Goal: Book appointment/travel/reservation

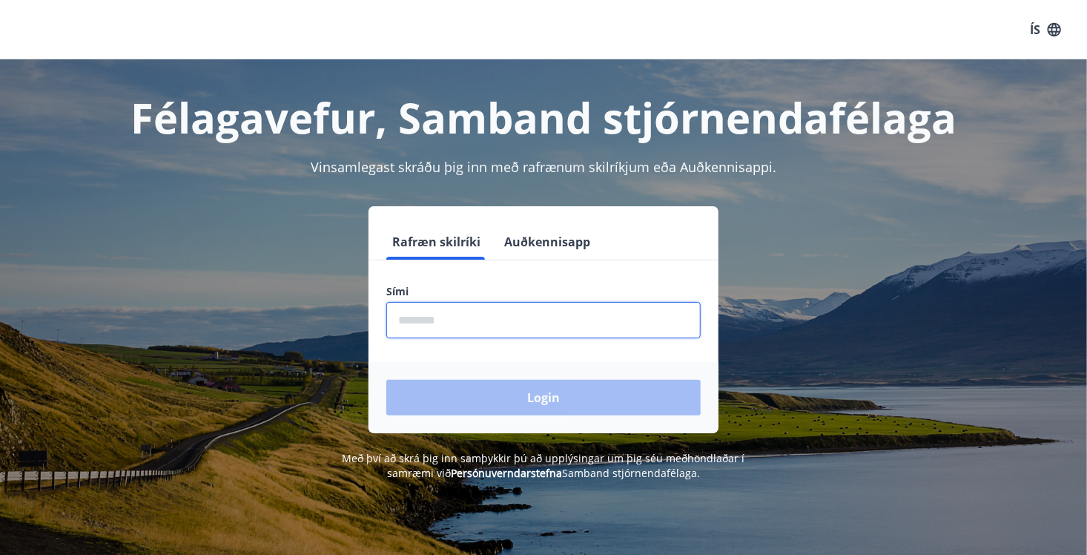
click at [395, 320] on input "phone" at bounding box center [543, 320] width 314 height 36
type input "********"
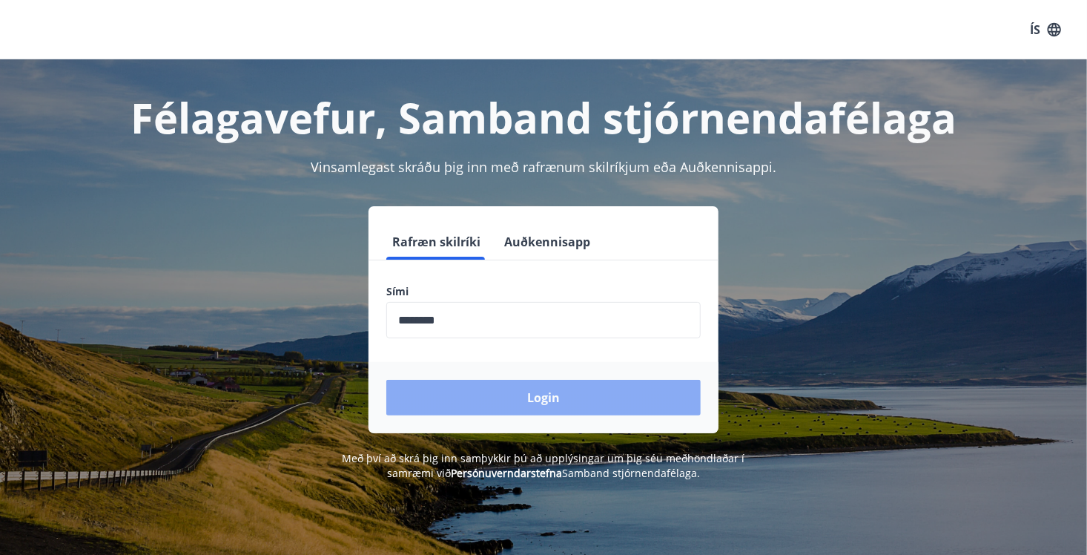
click at [550, 392] on button "Login" at bounding box center [543, 398] width 314 height 36
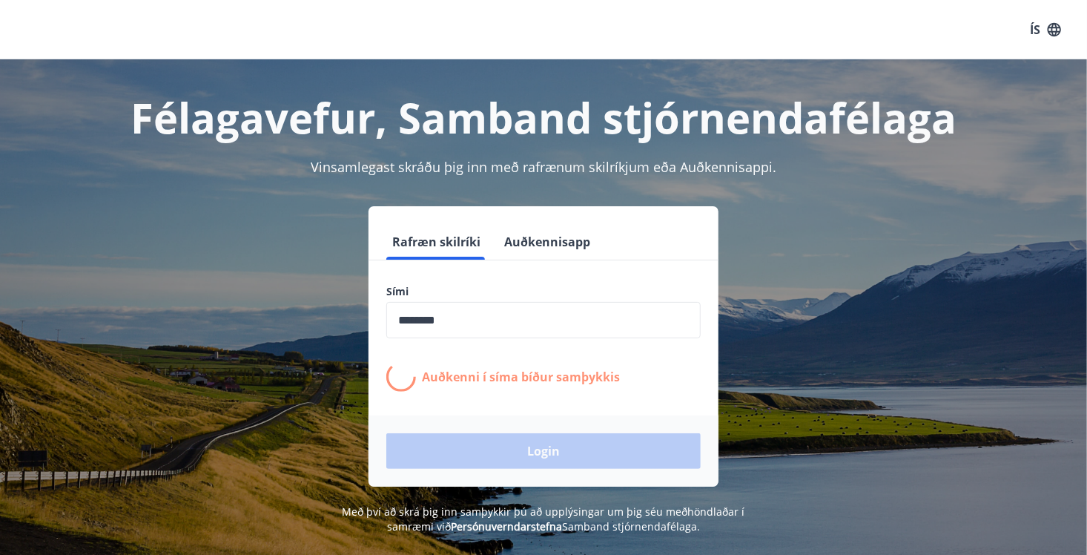
click at [550, 392] on form "Rafræn skilríki Auðkennisapp Sími ​ Auðkenni í [PERSON_NAME] samþykkis Login" at bounding box center [544, 355] width 350 height 263
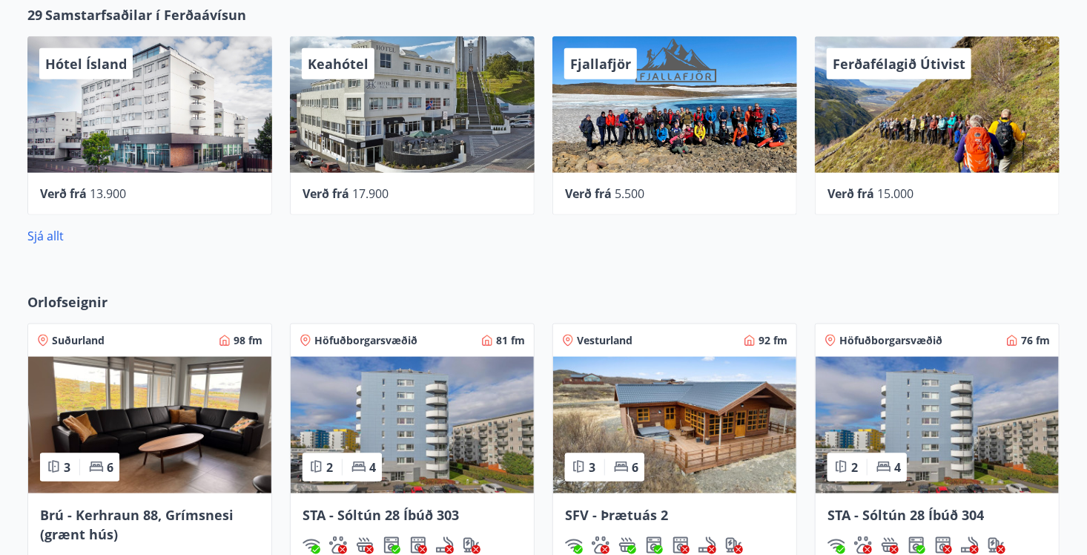
scroll to position [780, 0]
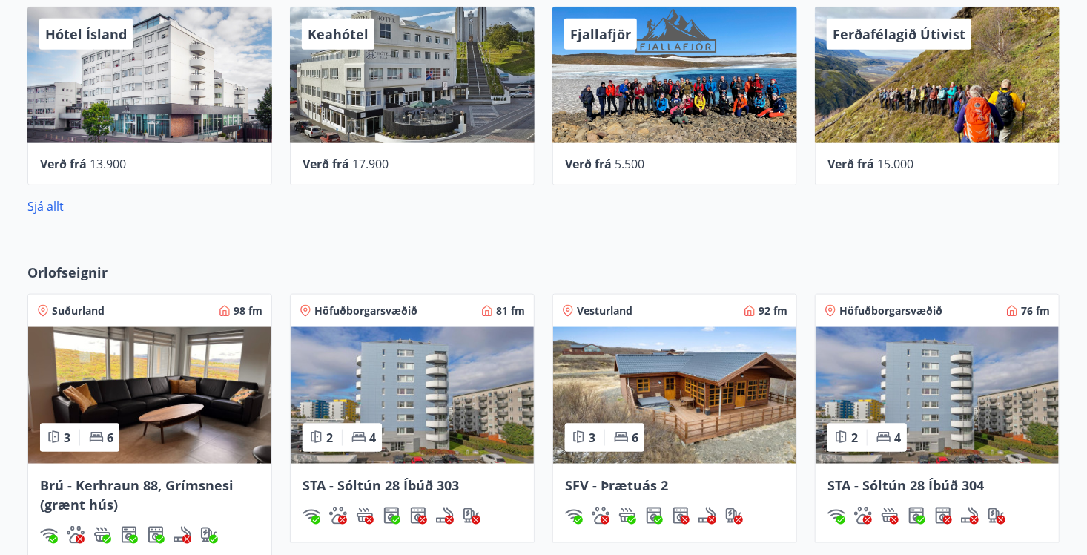
click at [635, 487] on span "SFV - Þrætuás 2" at bounding box center [616, 485] width 103 height 18
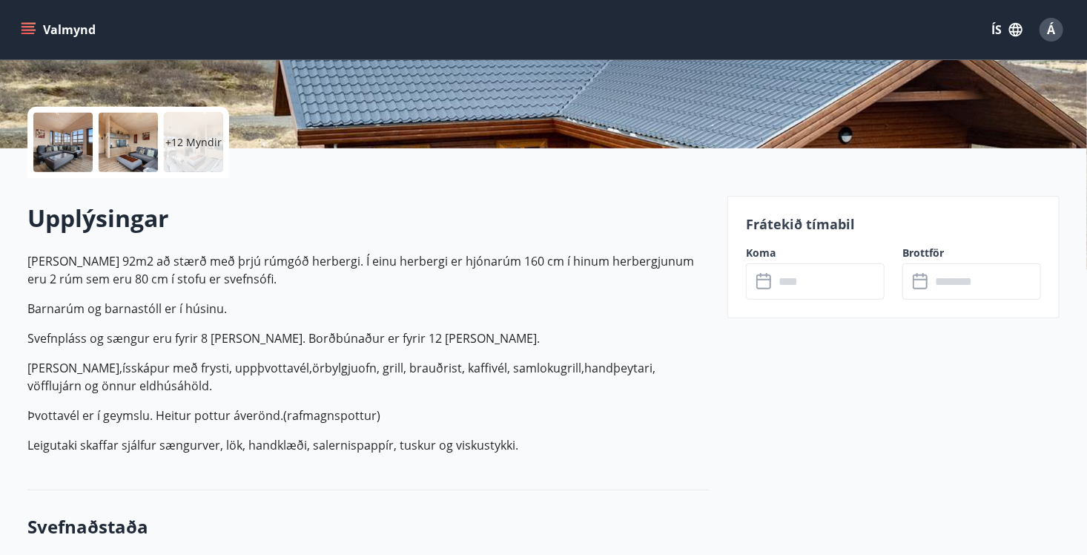
scroll to position [326, 0]
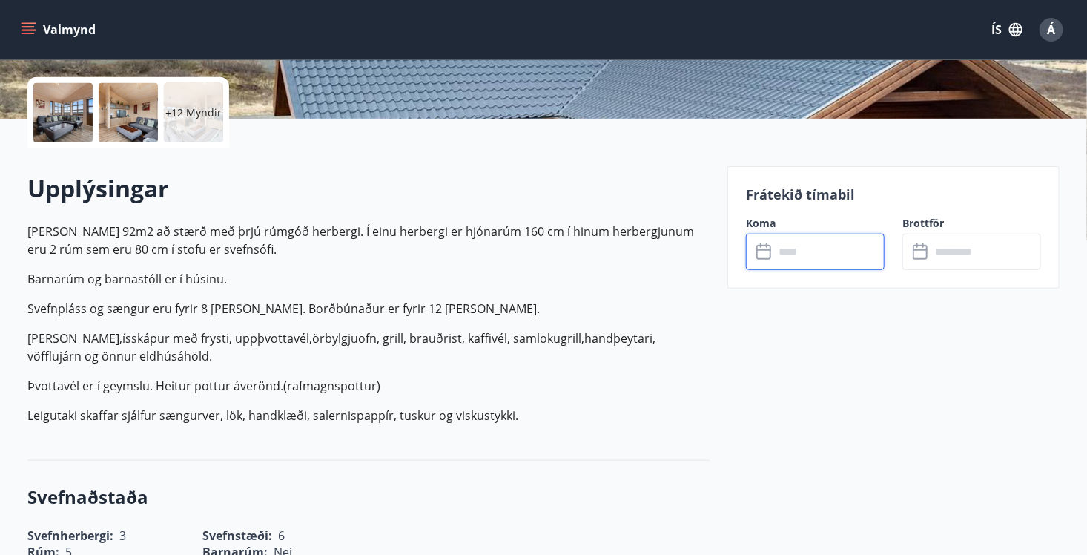
click at [792, 252] on input "text" at bounding box center [829, 252] width 111 height 36
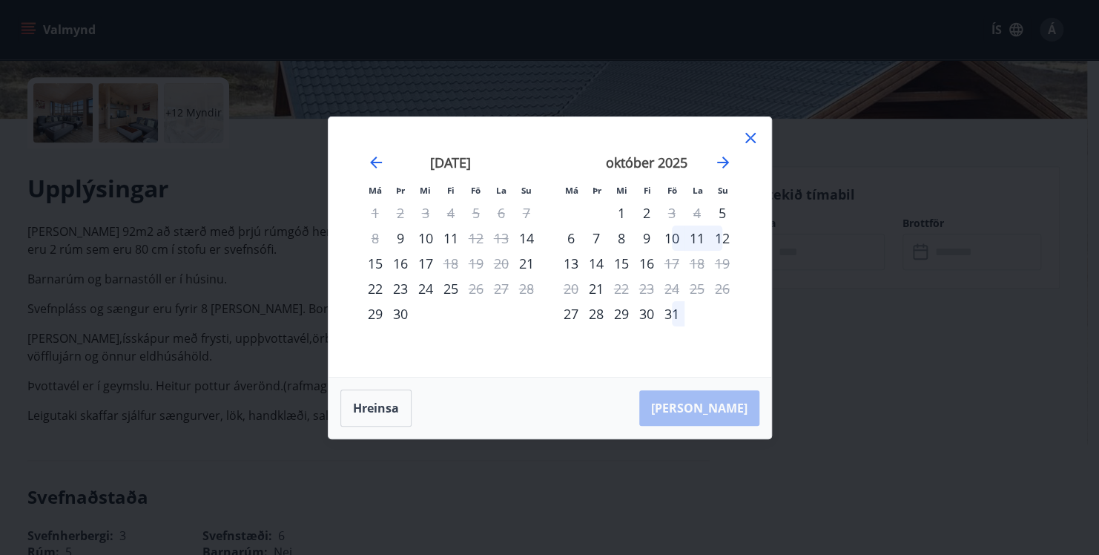
click at [792, 252] on div "Má Þr Mi Fi Fö La Su Má Þr Mi Fi Fö La Su [DATE] 1 2 3 4 5 6 7 8 9 10 11 12 13 …" at bounding box center [549, 277] width 1099 height 555
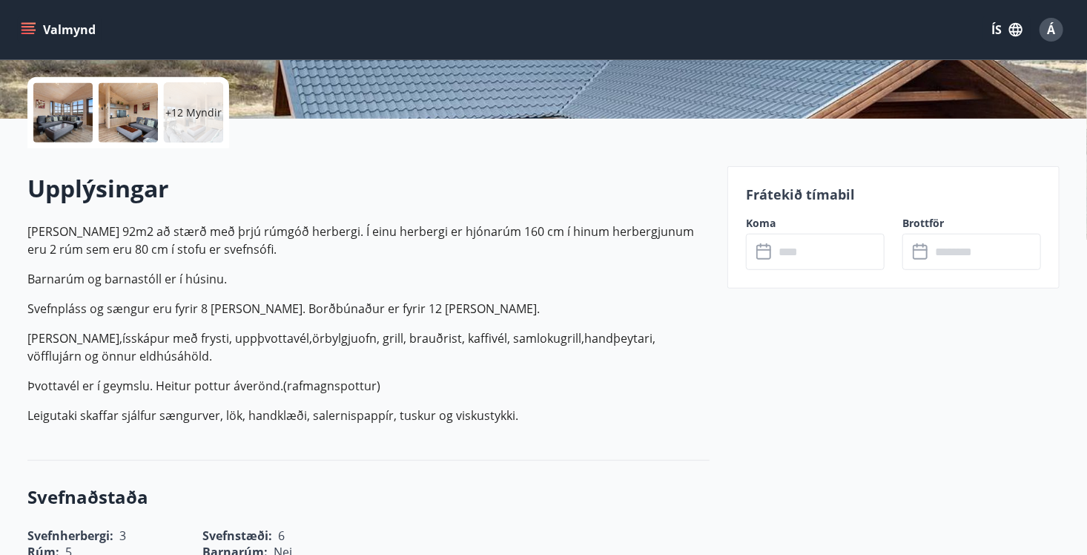
click at [770, 251] on icon at bounding box center [764, 252] width 15 height 15
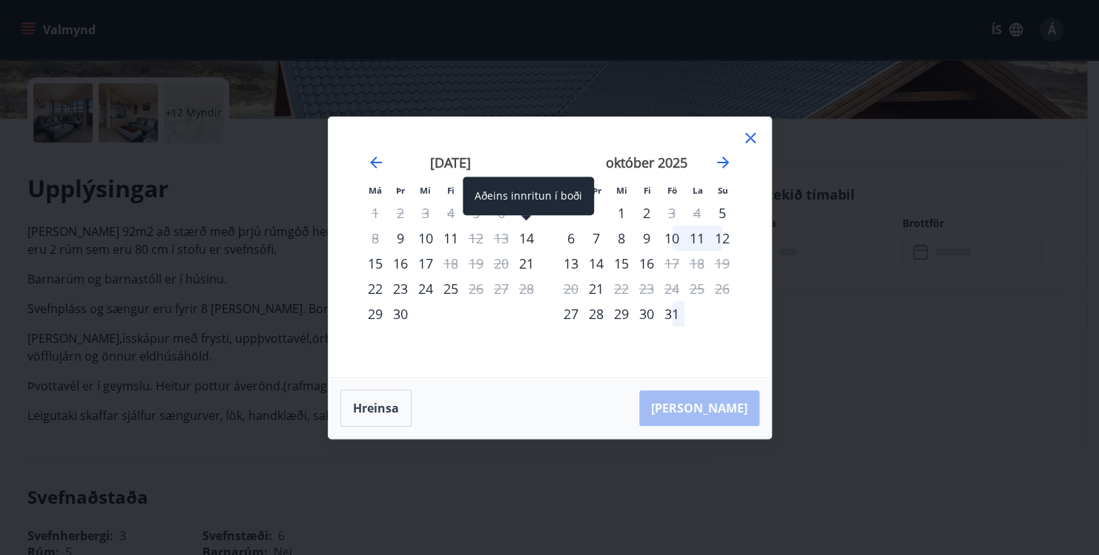
click at [525, 234] on div "14" at bounding box center [526, 237] width 25 height 25
click at [379, 263] on div "15" at bounding box center [375, 263] width 25 height 25
click at [725, 406] on div "Hreinsa Taka Frá" at bounding box center [550, 408] width 443 height 61
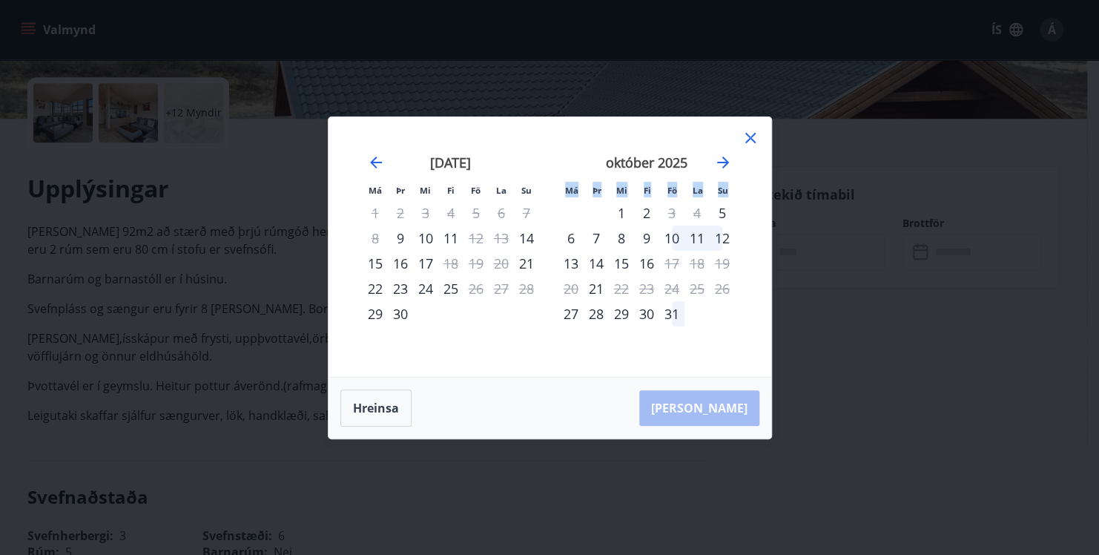
click at [748, 137] on icon at bounding box center [751, 138] width 18 height 18
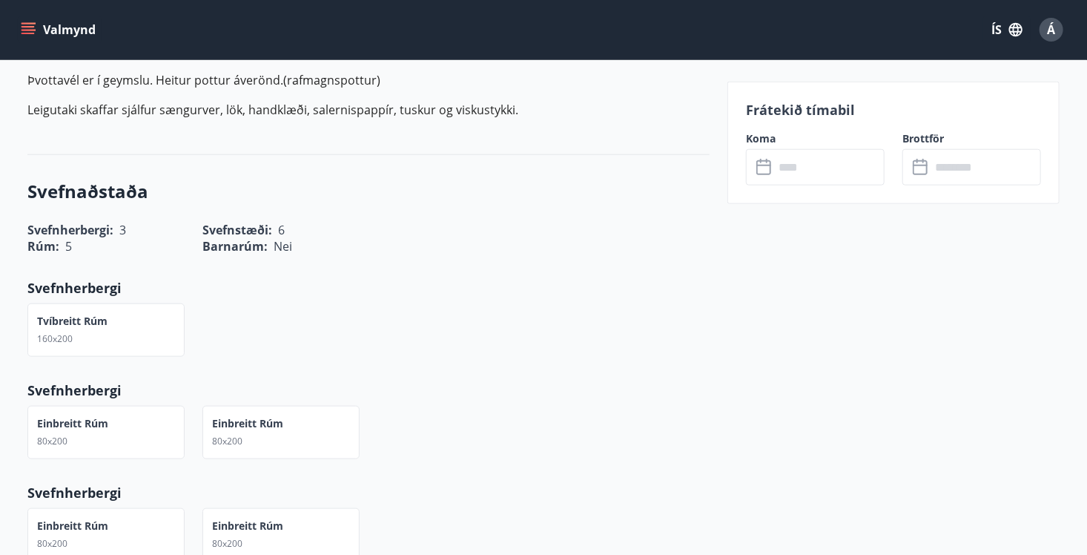
scroll to position [691, 0]
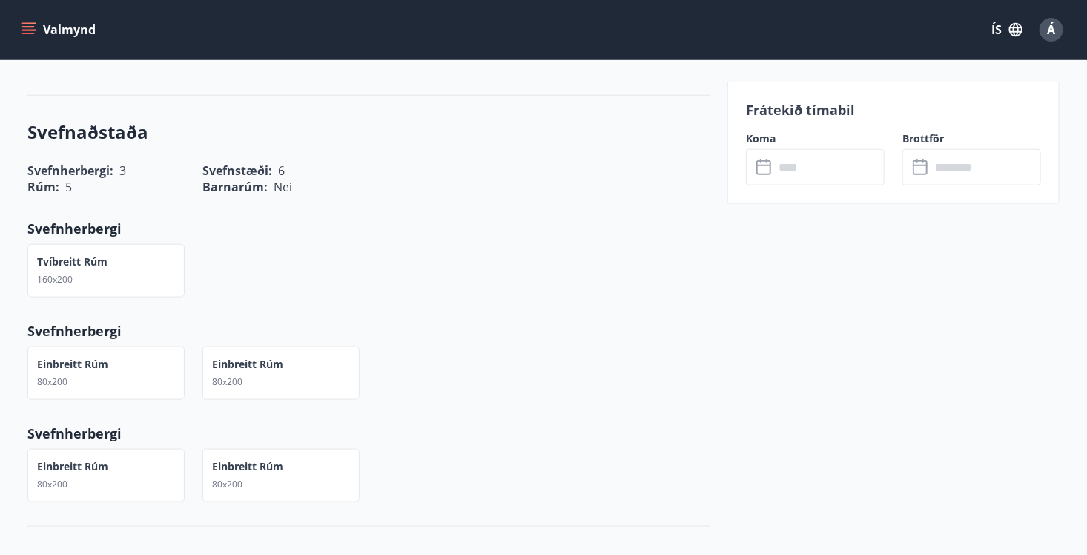
click at [78, 28] on button "Valmynd" at bounding box center [60, 29] width 84 height 27
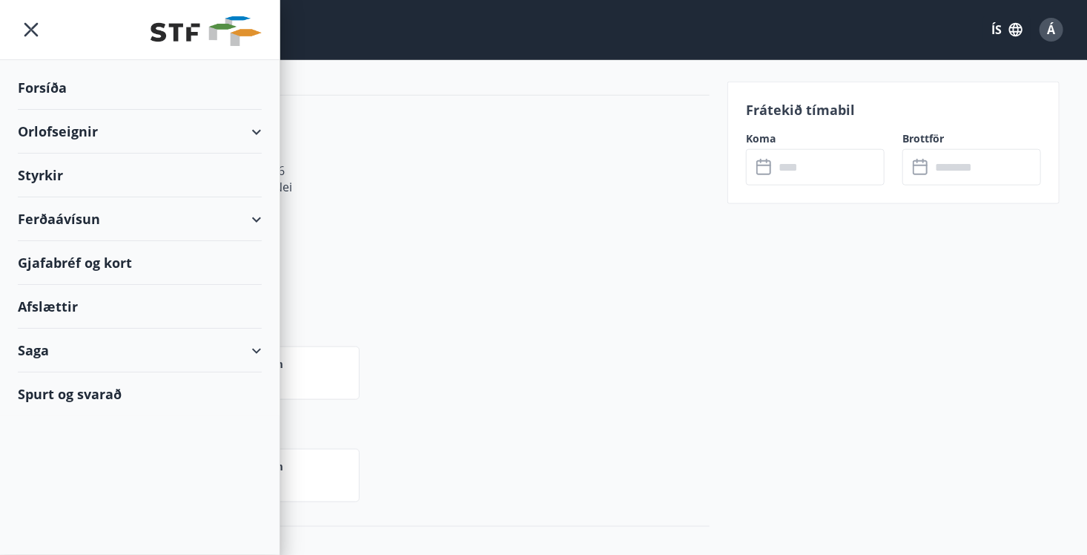
click at [63, 134] on div "Orlofseignir" at bounding box center [140, 132] width 244 height 44
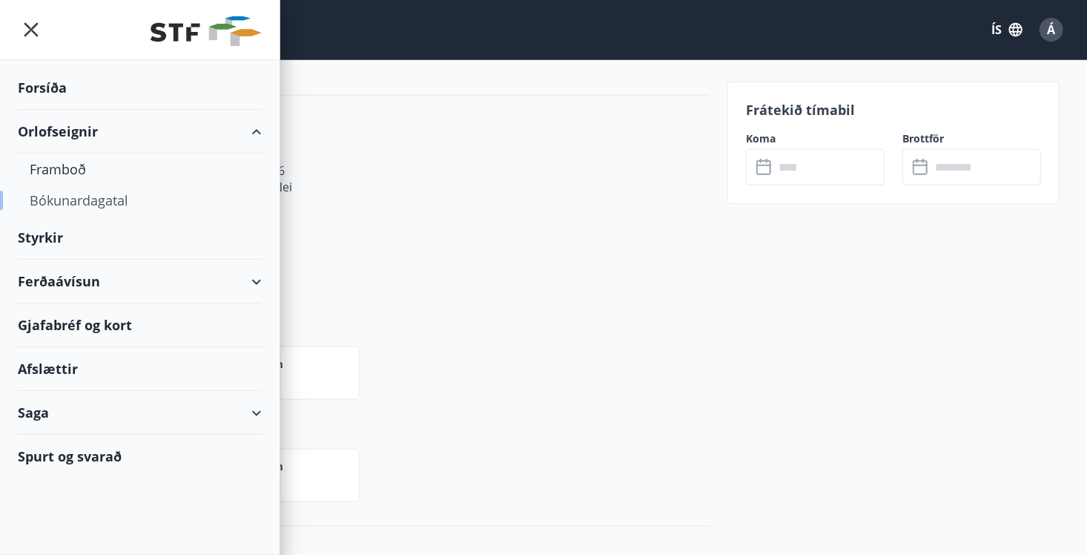
click at [71, 197] on div "Bókunardagatal" at bounding box center [140, 200] width 220 height 31
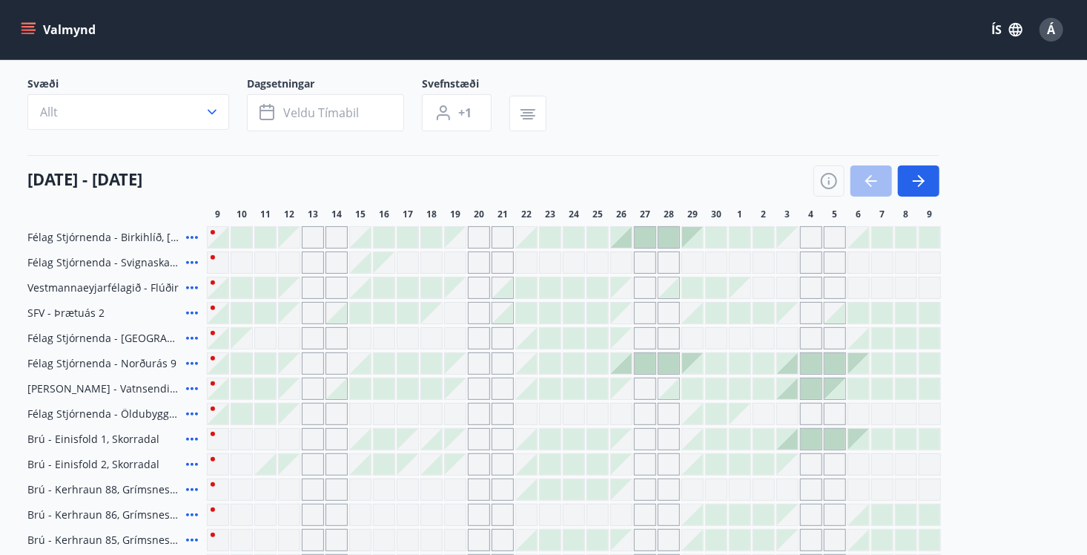
scroll to position [654, 0]
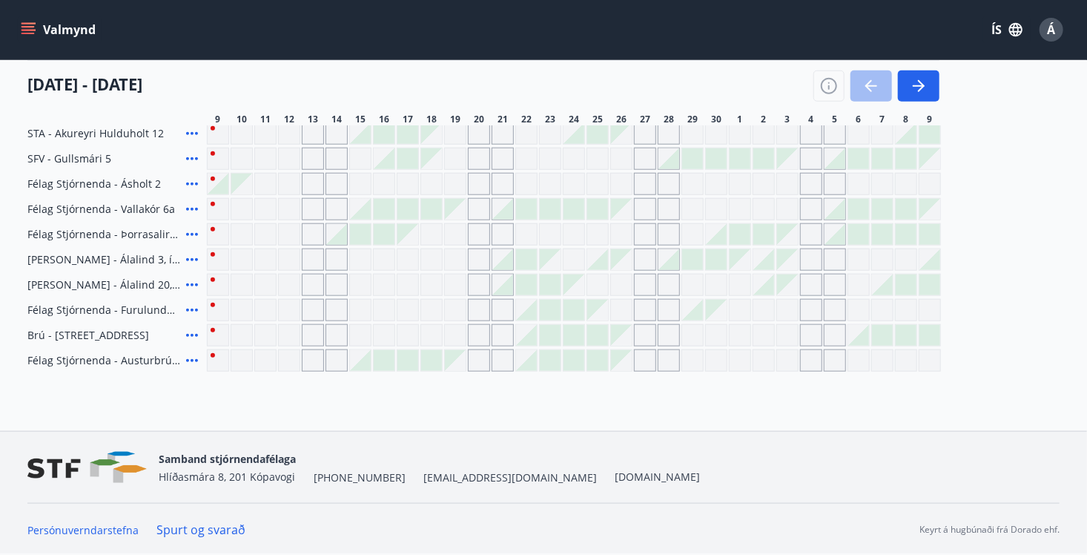
click at [217, 131] on div "Gráir dagar eru ekki bókanlegir" at bounding box center [218, 133] width 22 height 22
click at [363, 135] on div at bounding box center [360, 133] width 21 height 21
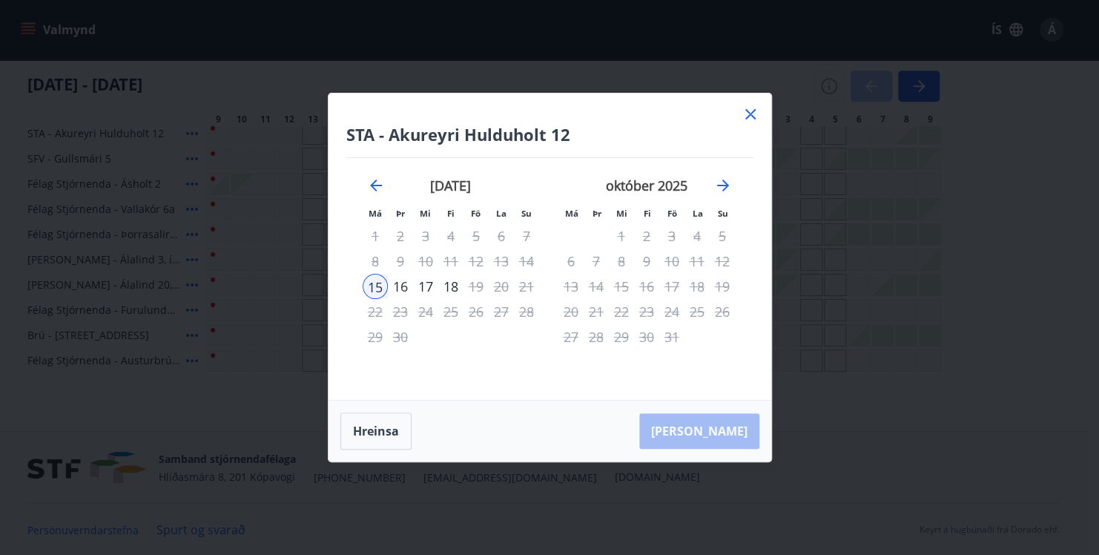
click at [751, 116] on icon at bounding box center [750, 114] width 10 height 10
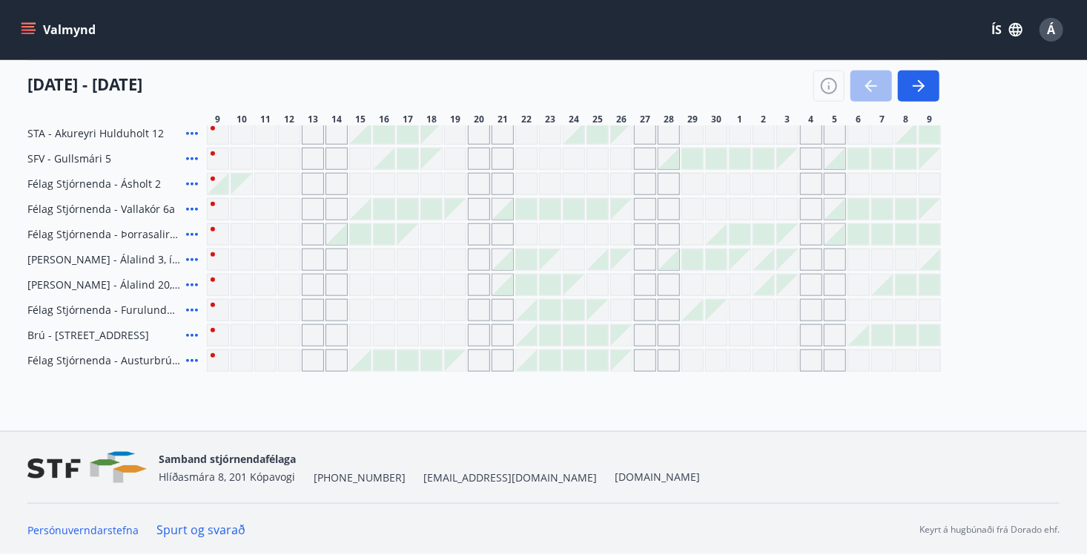
click at [751, 116] on div "1" at bounding box center [740, 119] width 22 height 12
click at [211, 363] on div "Gráir dagar eru ekki bókanlegir" at bounding box center [218, 360] width 22 height 22
click at [241, 360] on div "Gráir dagar eru ekki bókanlegir" at bounding box center [242, 360] width 22 height 22
click at [354, 338] on div "Gráir dagar eru ekki bókanlegir" at bounding box center [360, 335] width 22 height 22
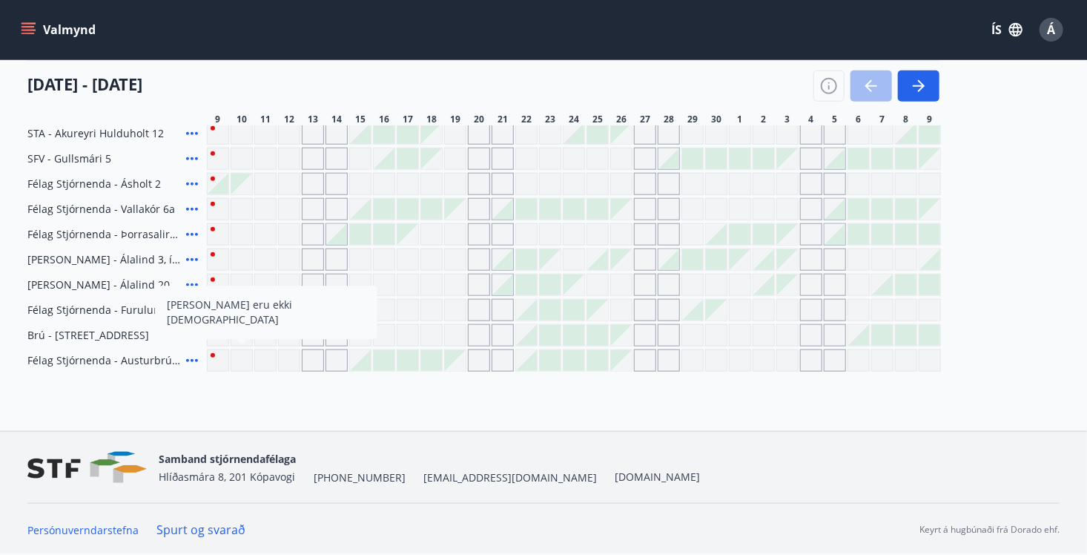
click at [340, 335] on div "Gráir dagar eru ekki bókanlegir" at bounding box center [337, 335] width 22 height 22
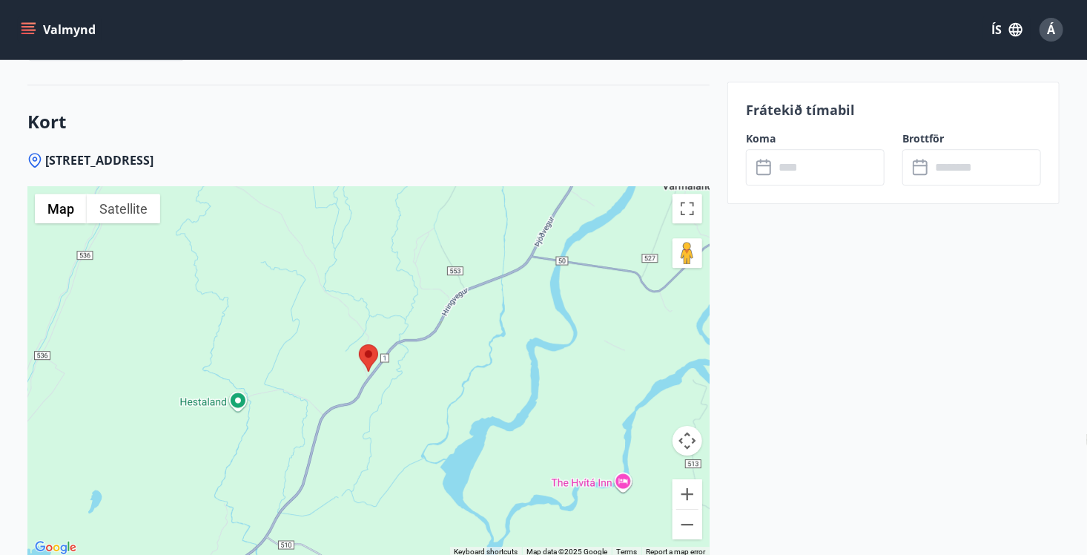
scroll to position [2056, 0]
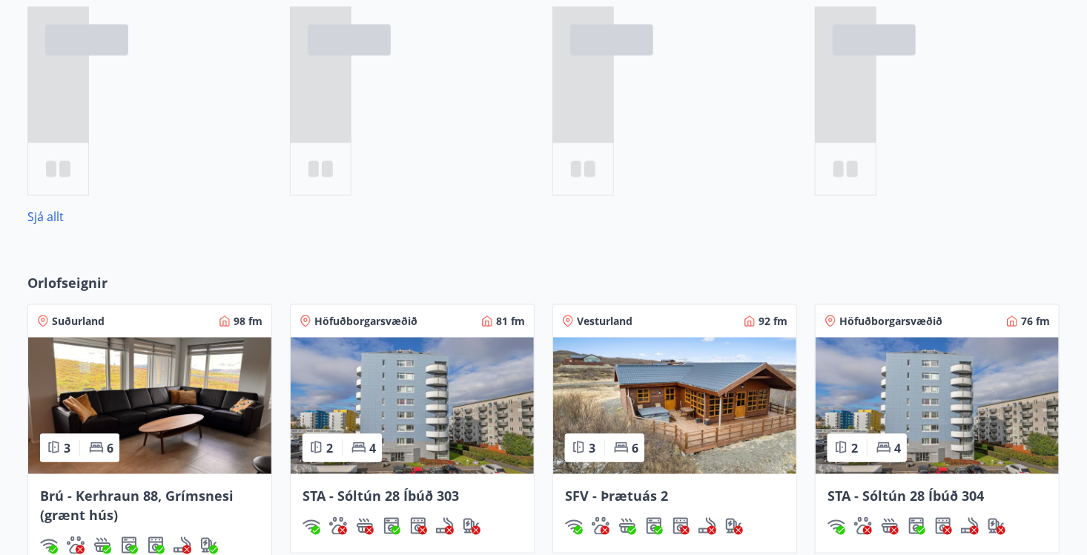
scroll to position [923, 0]
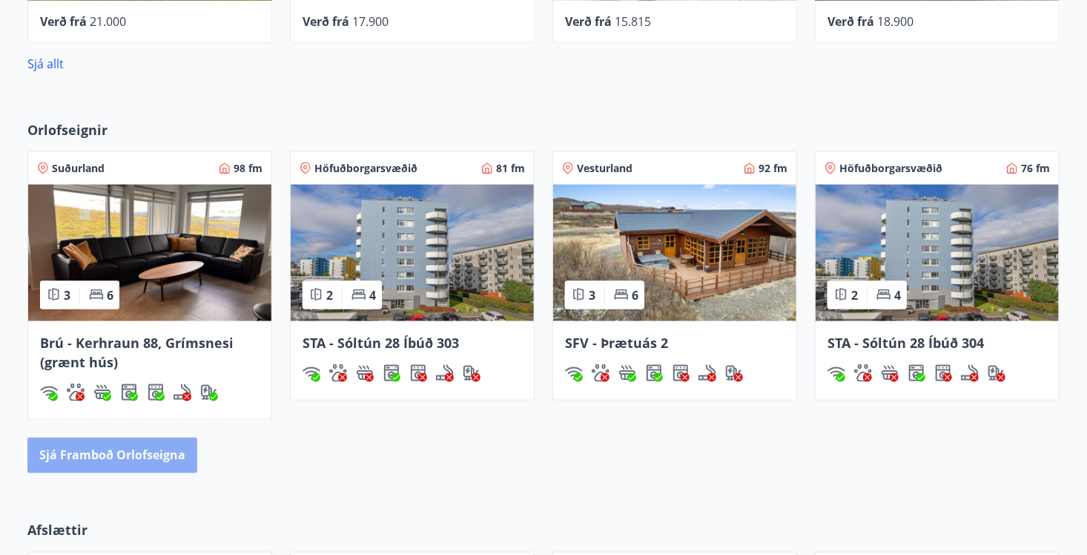
click at [131, 452] on button "Sjá framboð orlofseigna" at bounding box center [112, 456] width 170 height 36
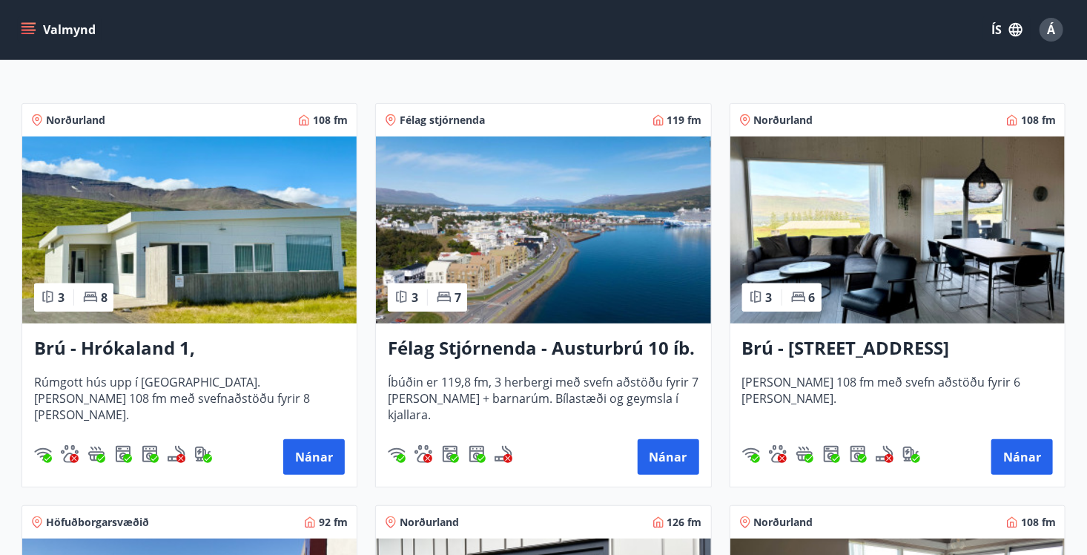
scroll to position [257, 0]
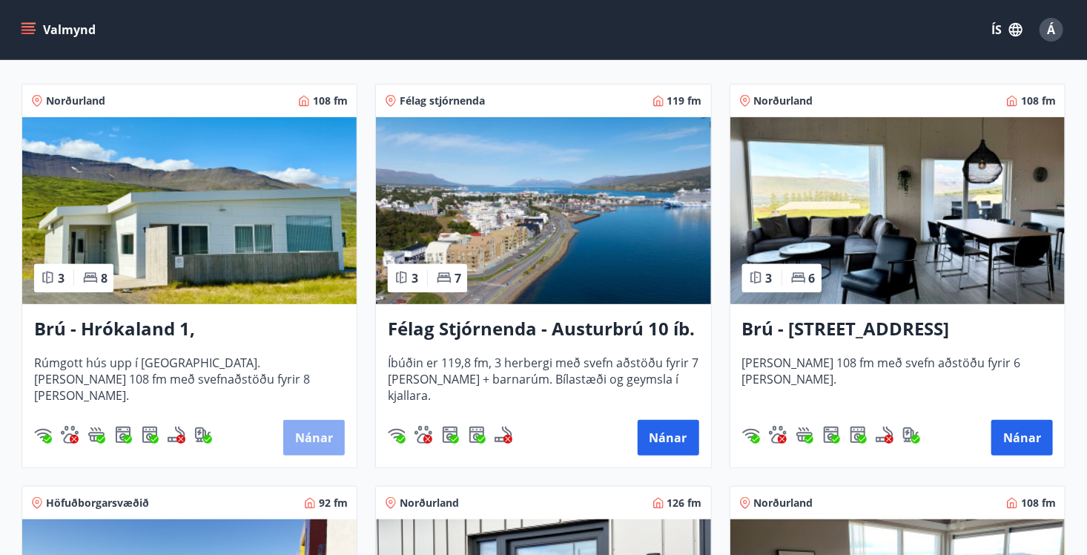
click at [296, 436] on button "Nánar" at bounding box center [314, 438] width 62 height 36
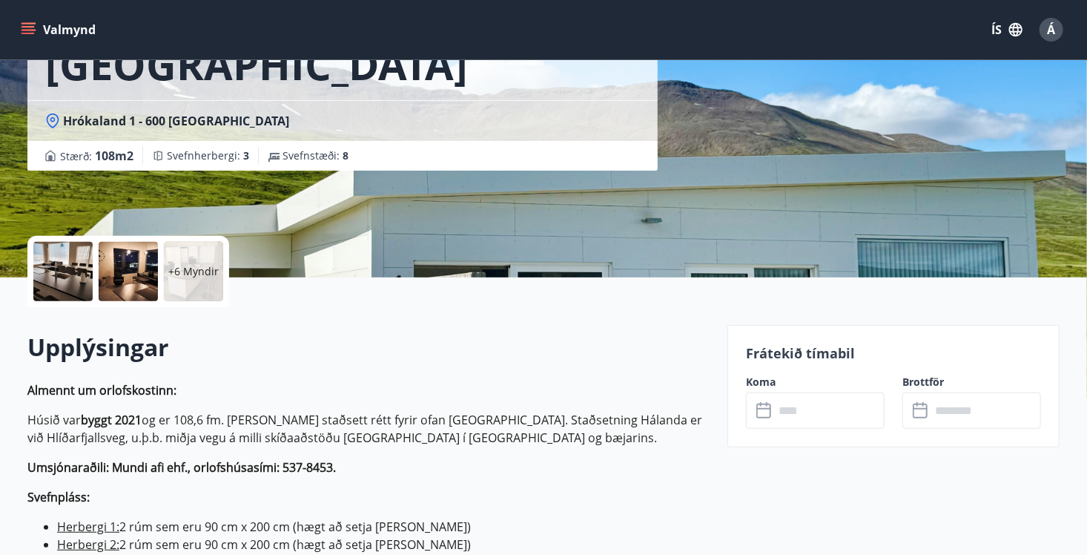
scroll to position [208, 0]
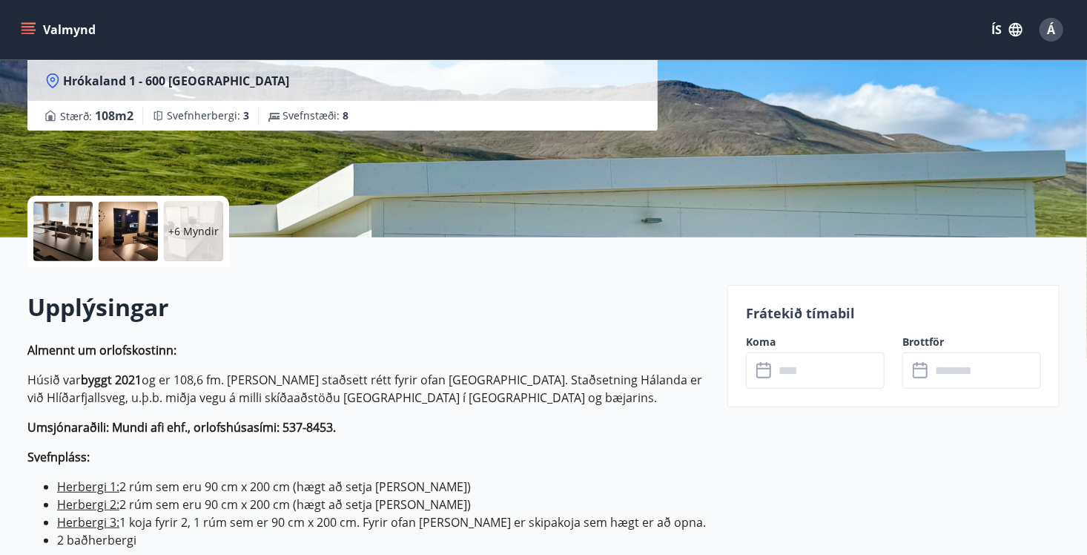
click at [763, 368] on icon at bounding box center [764, 368] width 15 height 1
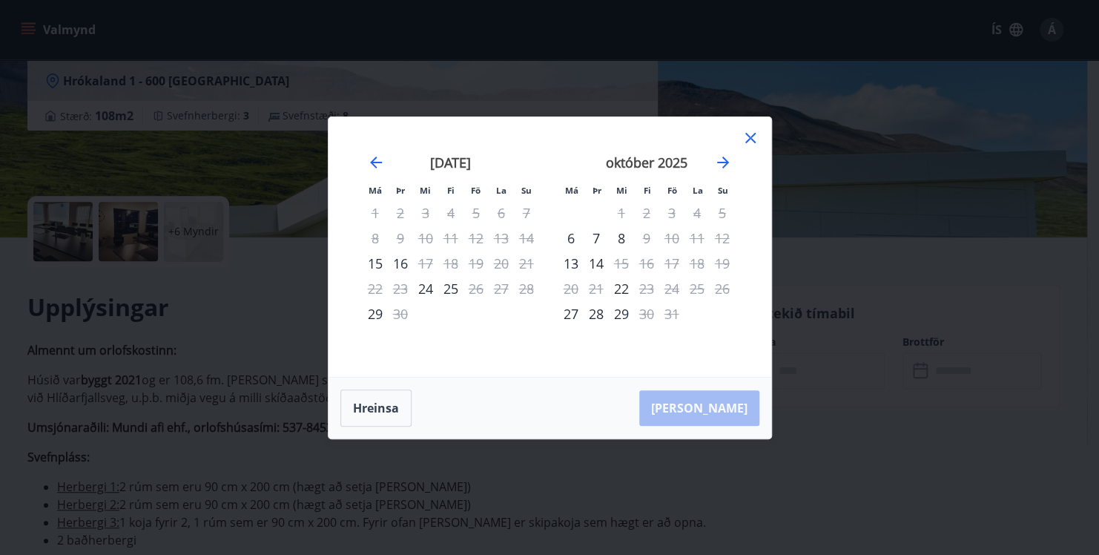
click at [745, 134] on icon at bounding box center [750, 138] width 10 height 10
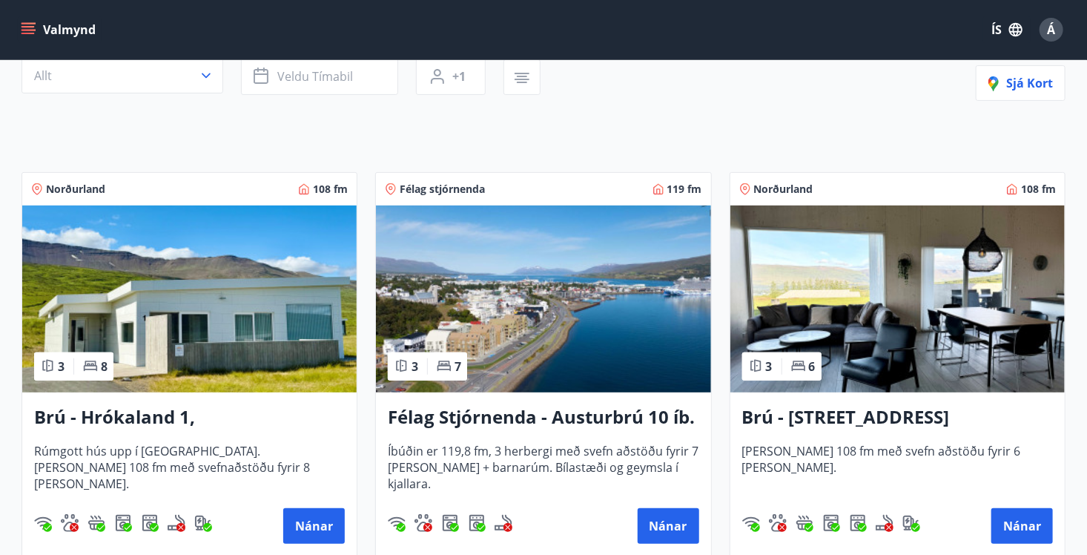
scroll to position [247, 0]
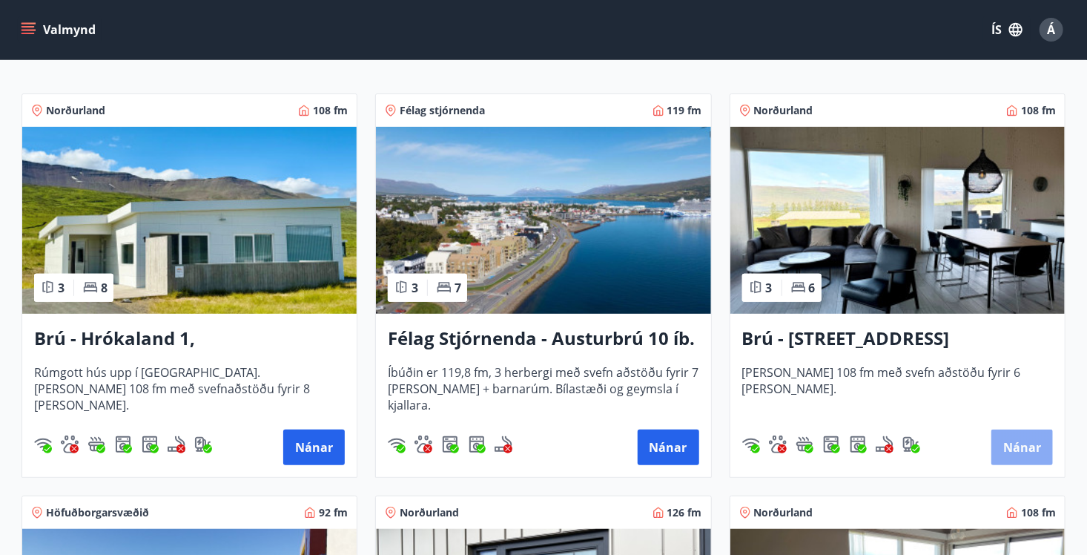
click at [1036, 442] on button "Nánar" at bounding box center [1023, 447] width 62 height 36
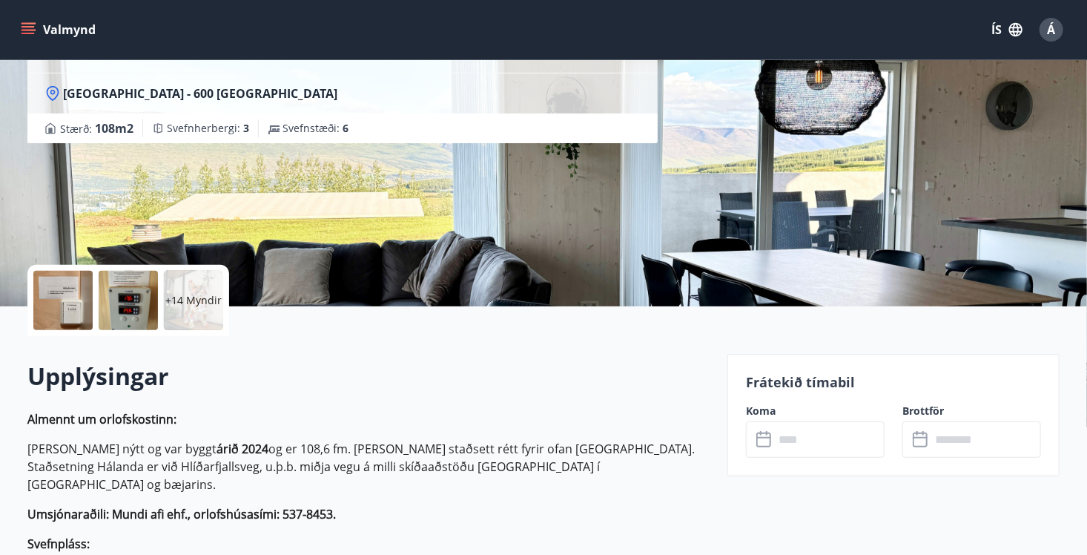
scroll to position [158, 0]
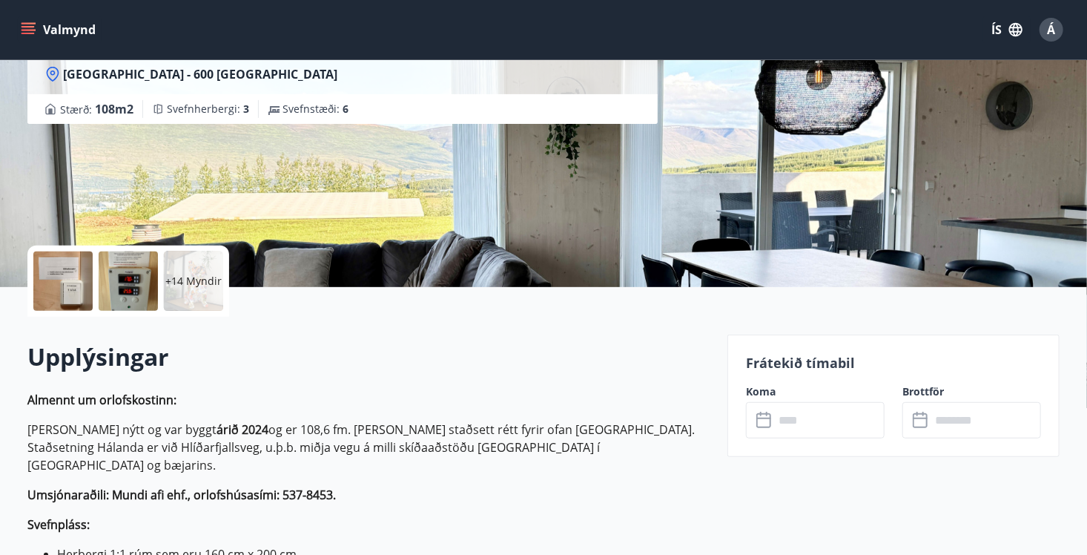
click at [770, 423] on icon at bounding box center [764, 420] width 15 height 15
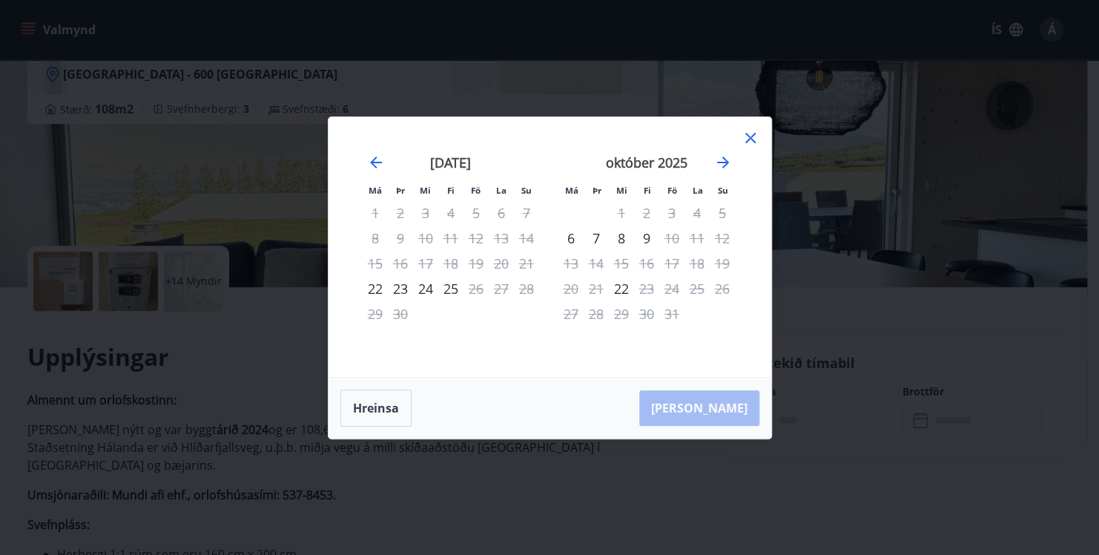
click at [751, 140] on icon at bounding box center [751, 138] width 18 height 18
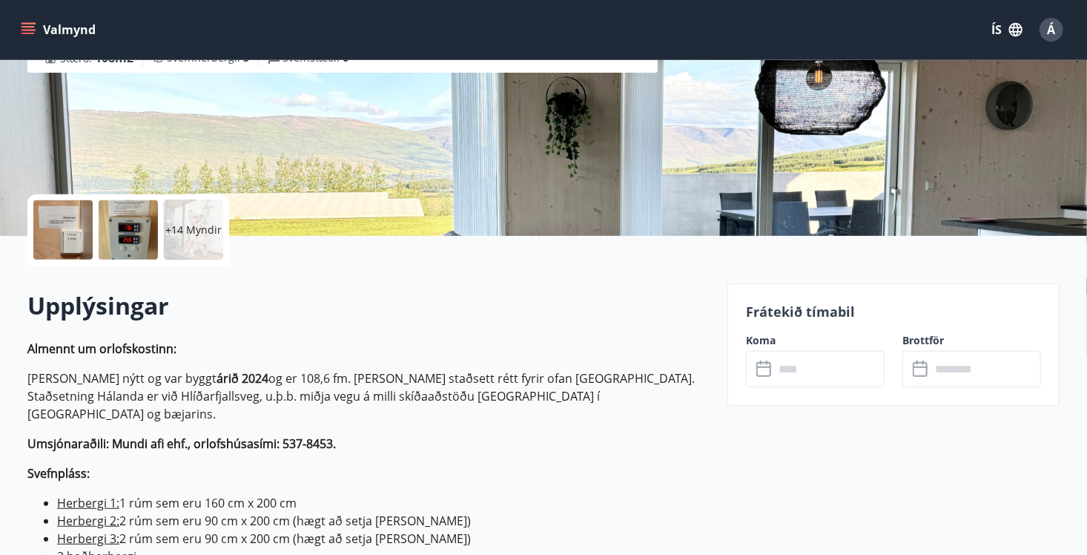
scroll to position [217, 0]
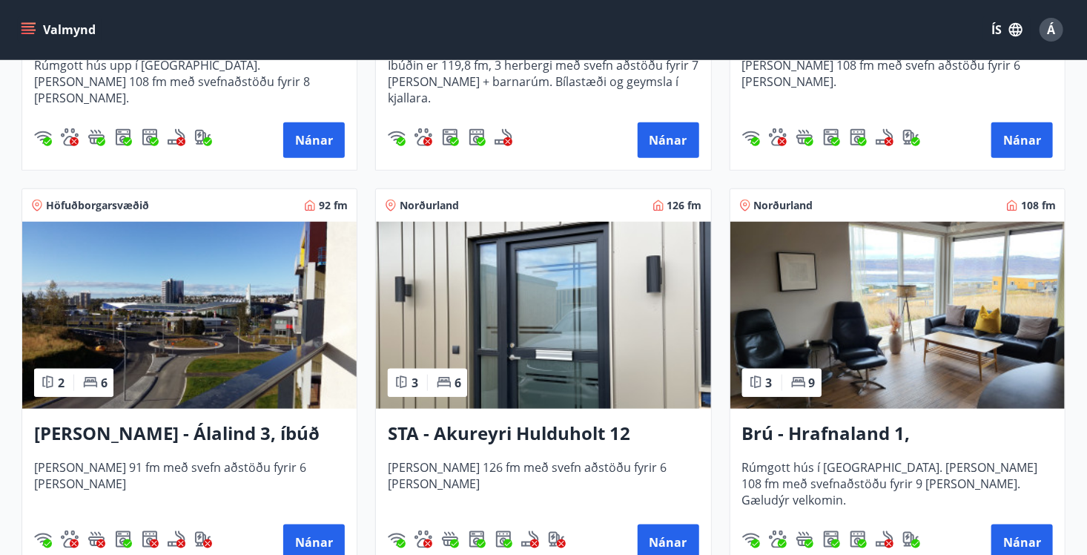
scroll to position [603, 0]
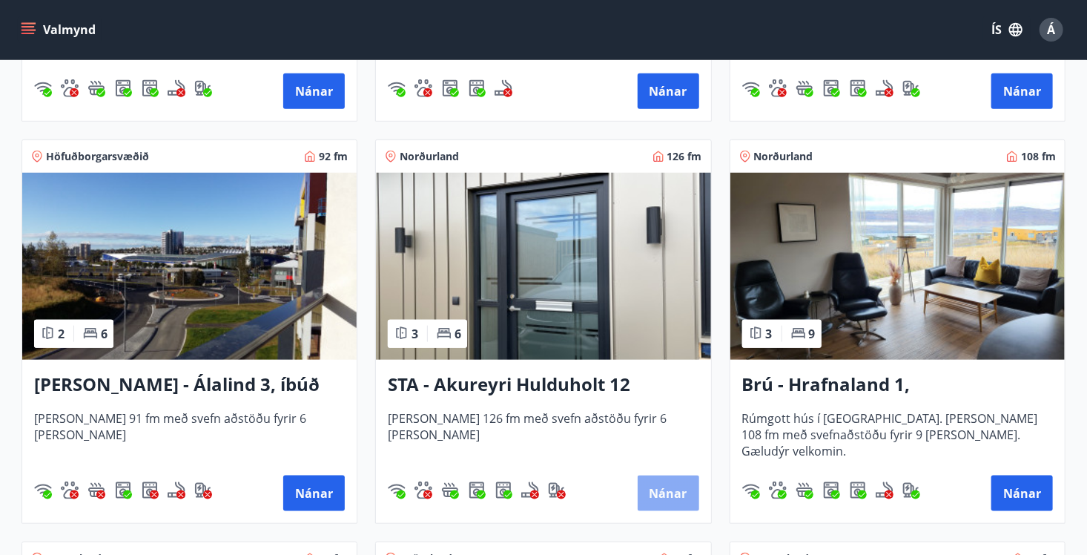
click at [662, 490] on button "Nánar" at bounding box center [669, 493] width 62 height 36
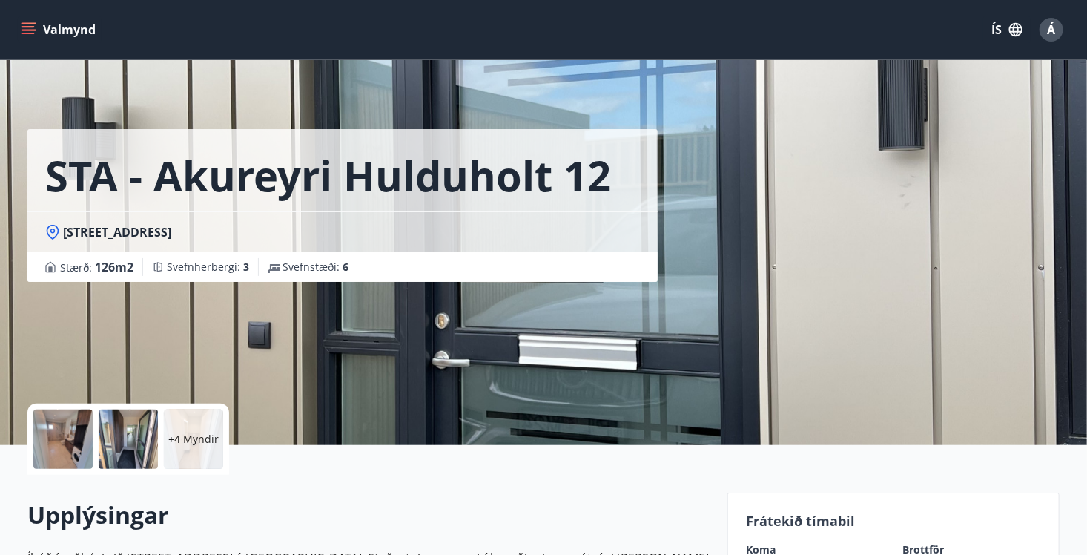
click at [771, 551] on label "Koma" at bounding box center [815, 549] width 139 height 15
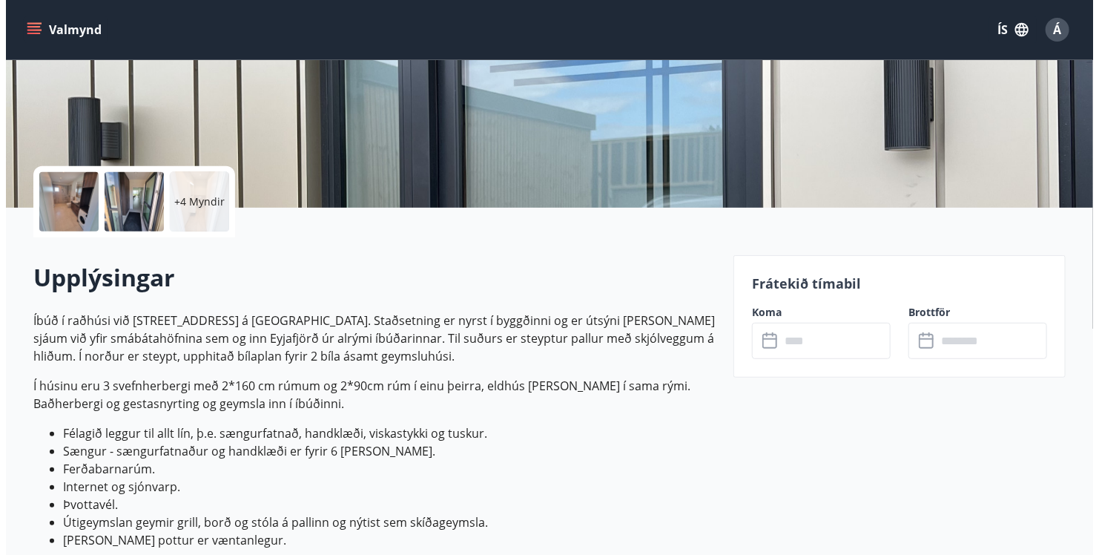
scroll to position [246, 0]
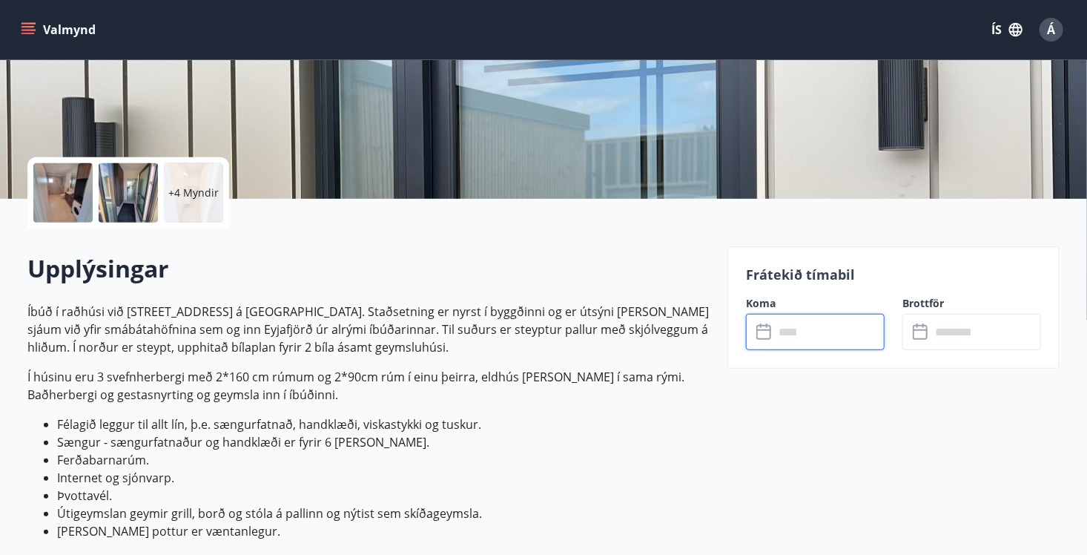
click at [784, 329] on input "text" at bounding box center [829, 332] width 111 height 36
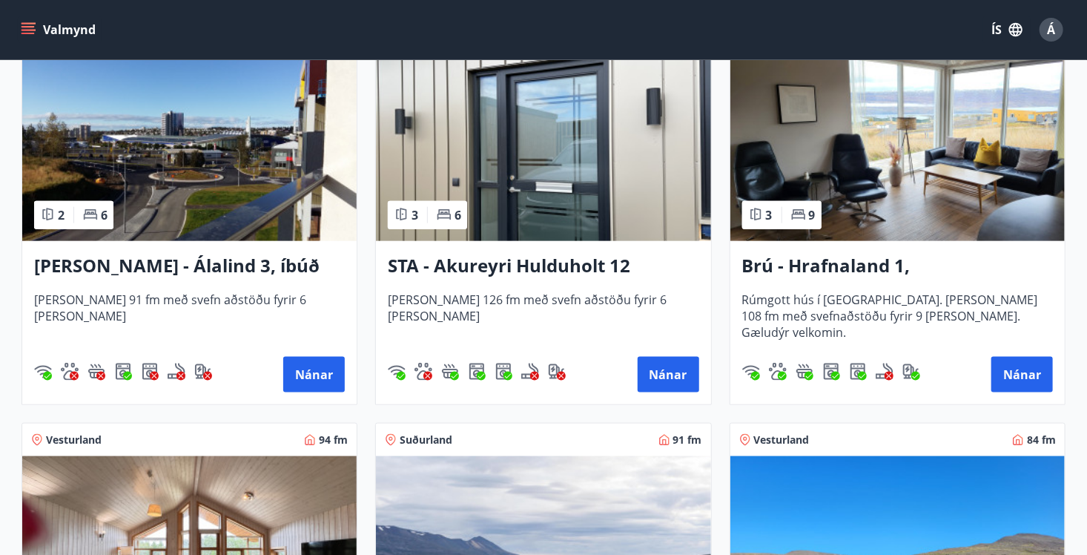
scroll to position [742, 0]
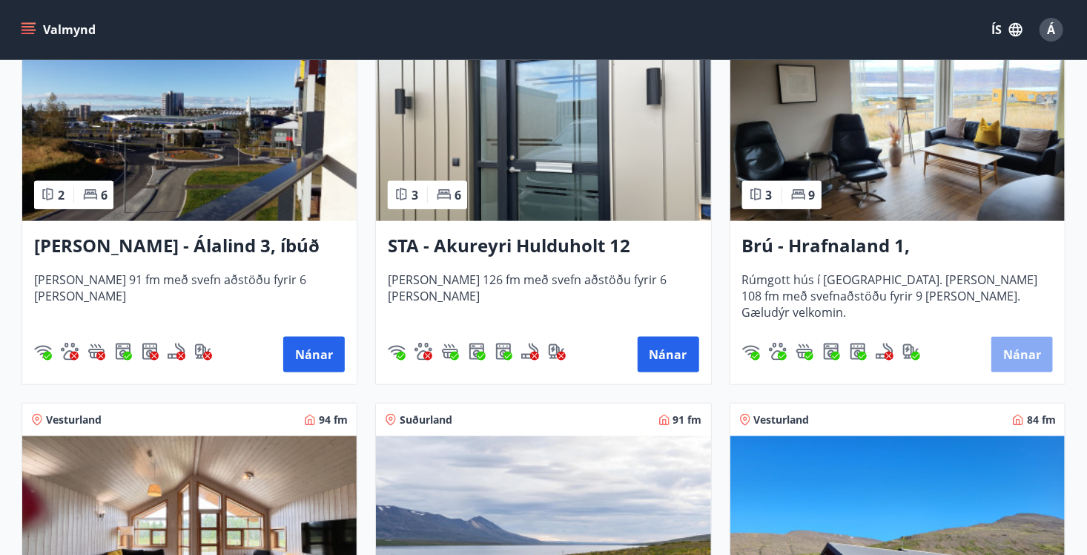
click at [1012, 360] on button "Nánar" at bounding box center [1023, 355] width 62 height 36
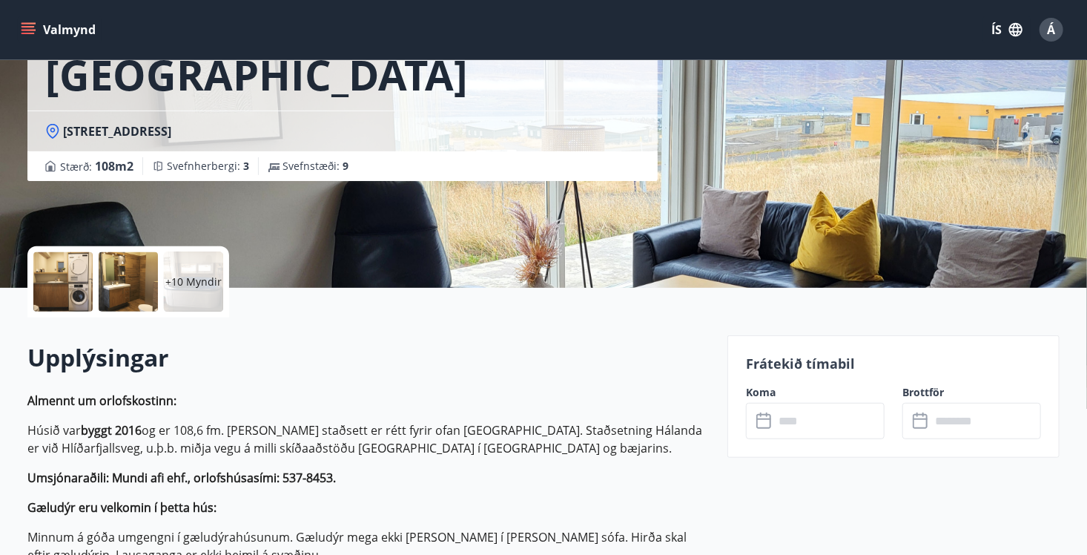
scroll to position [208, 0]
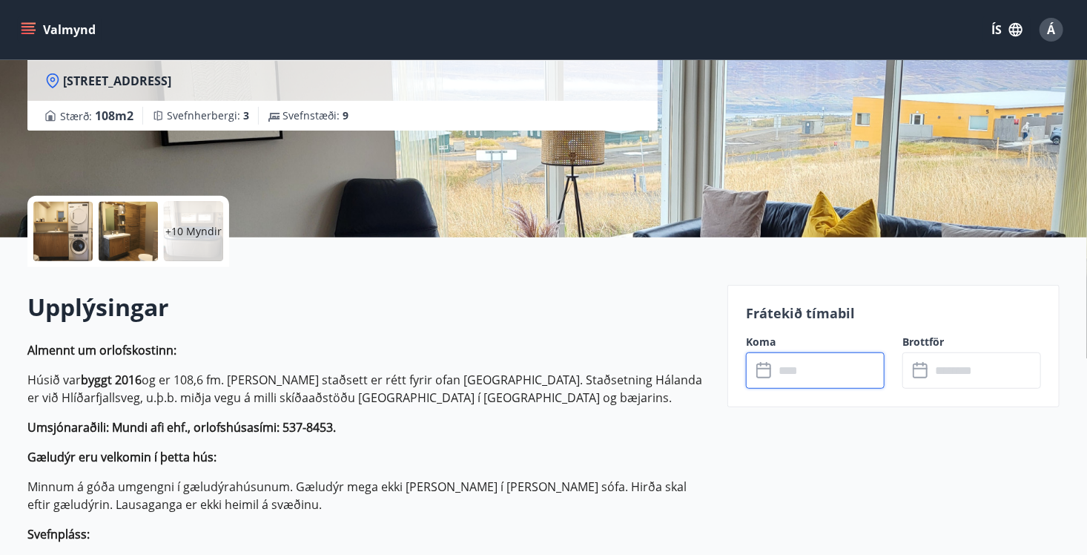
click at [776, 369] on input "text" at bounding box center [829, 370] width 111 height 36
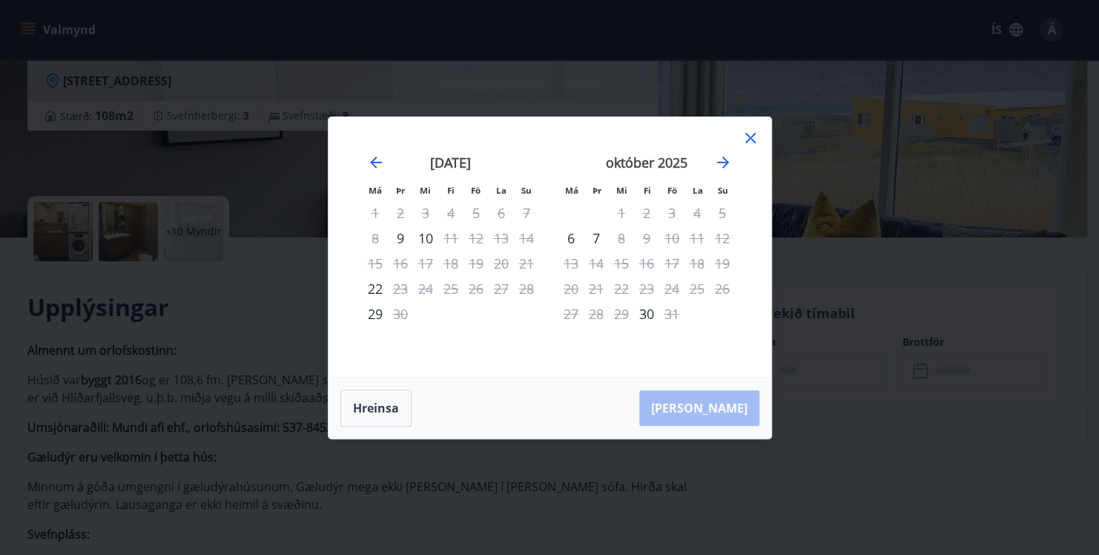
click at [751, 140] on icon at bounding box center [750, 138] width 10 height 10
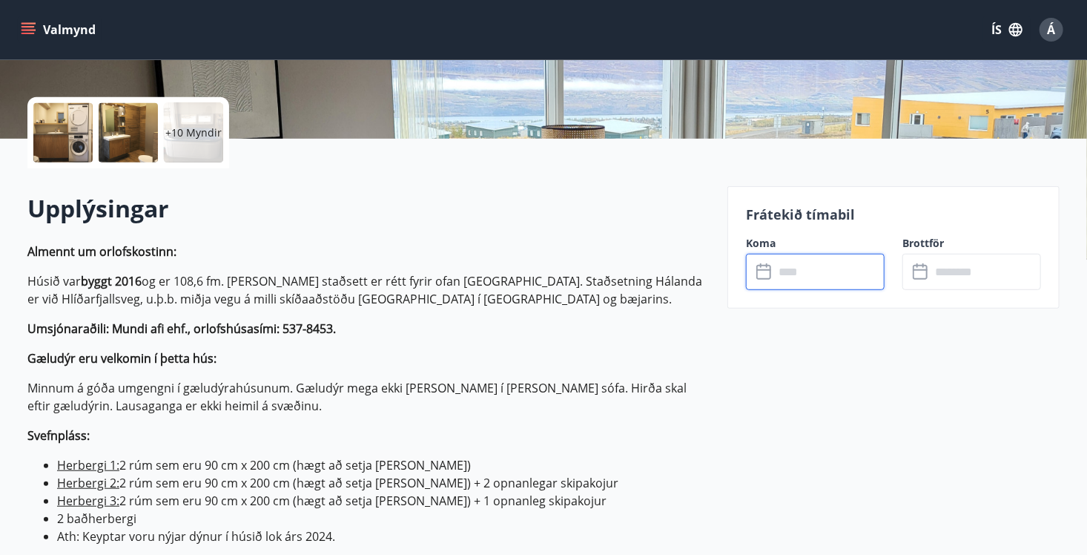
scroll to position [356, 0]
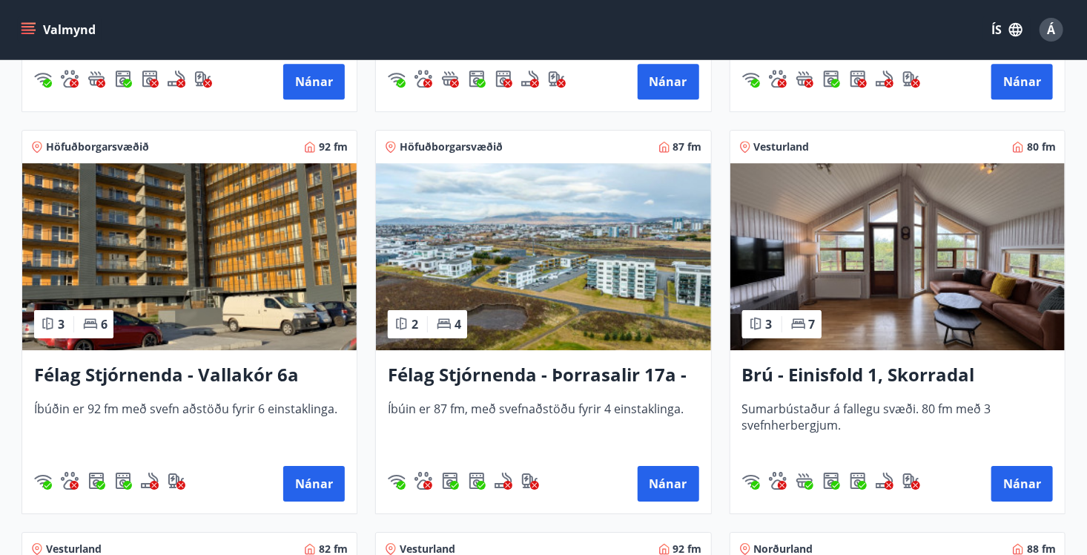
scroll to position [2235, 0]
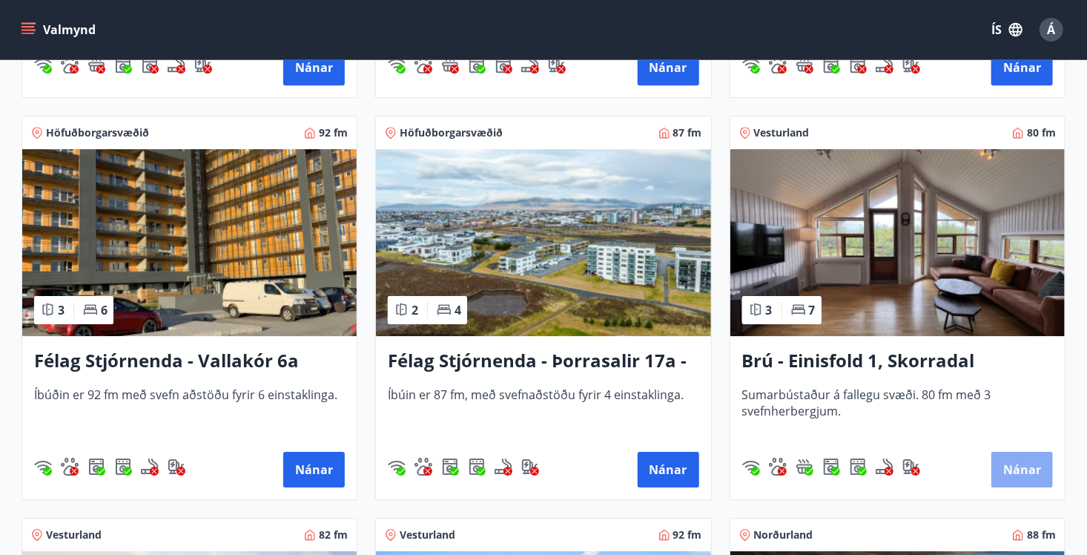
click at [1020, 464] on button "Nánar" at bounding box center [1023, 470] width 62 height 36
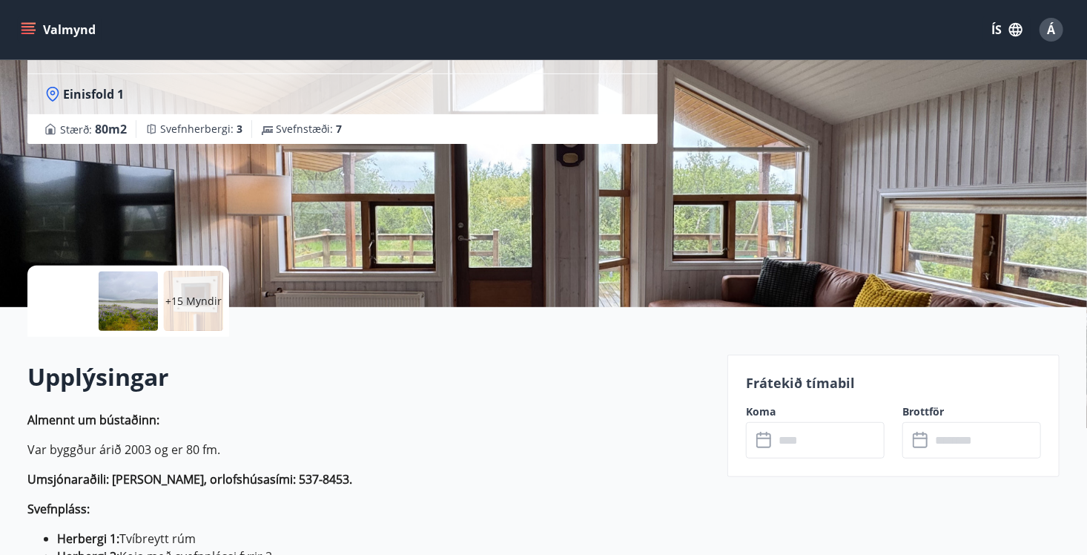
scroll to position [188, 0]
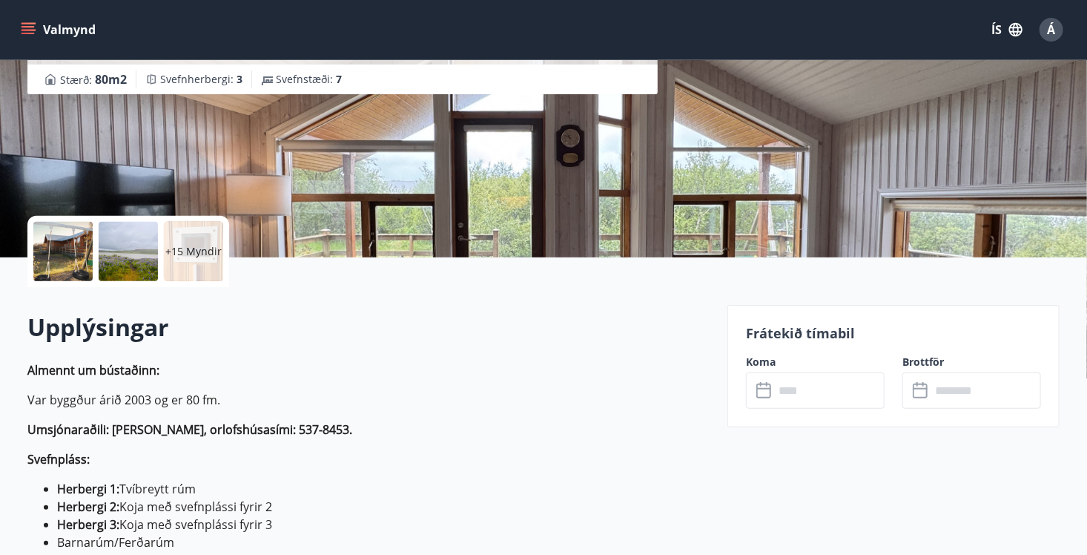
click at [773, 392] on icon at bounding box center [766, 391] width 18 height 18
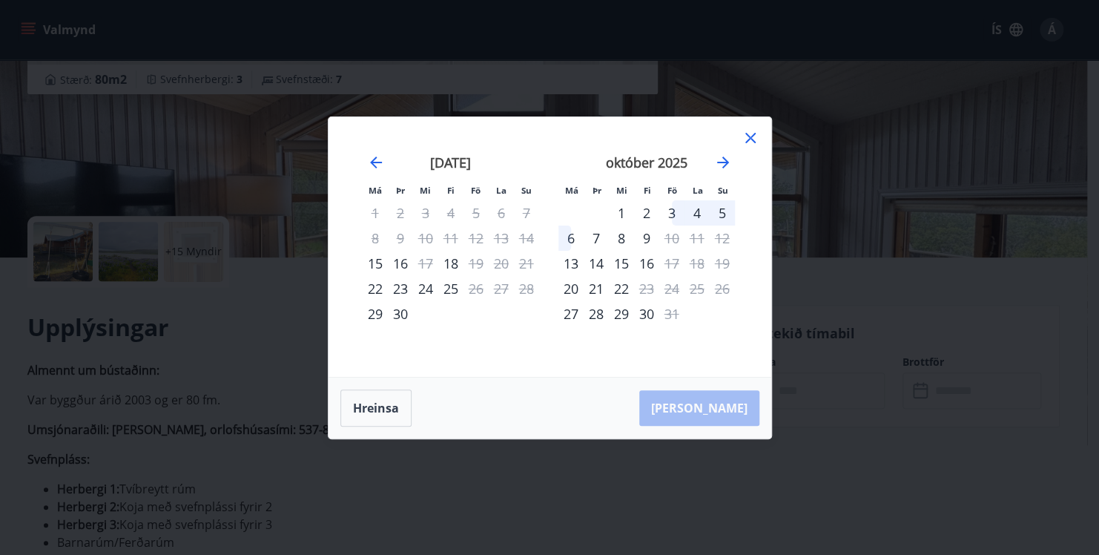
click at [742, 137] on icon at bounding box center [751, 138] width 18 height 18
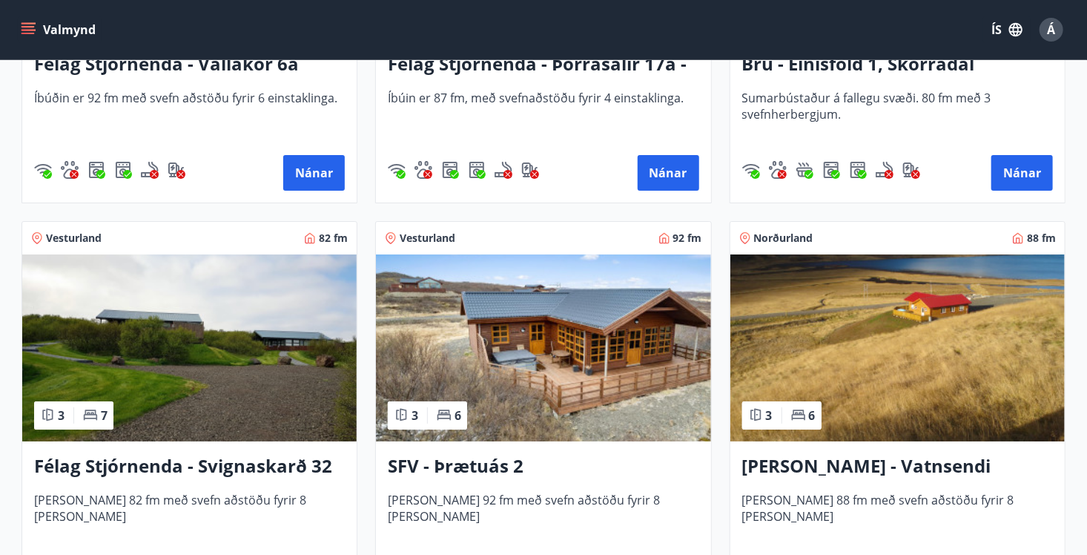
scroll to position [2561, 0]
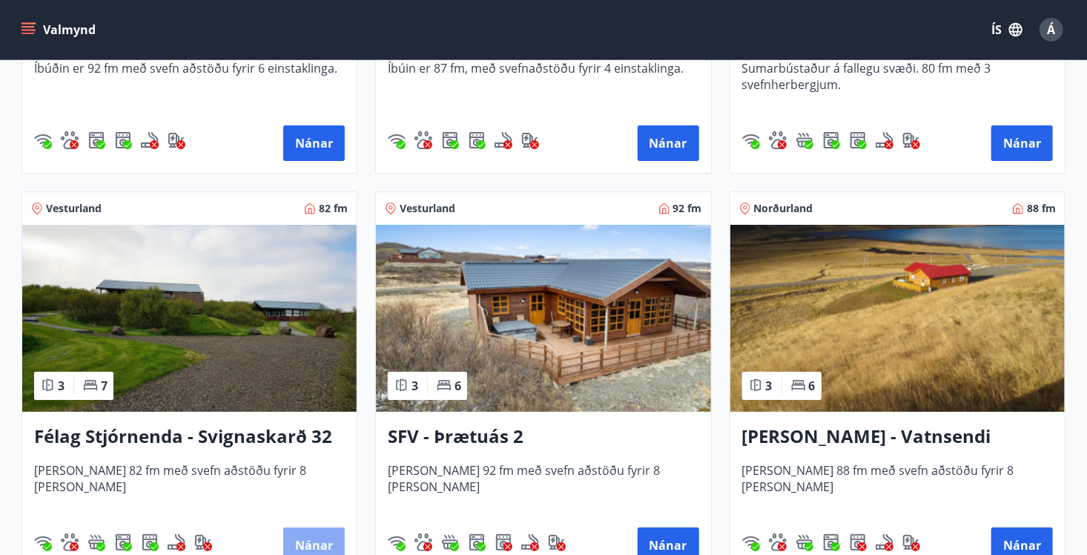
click at [306, 543] on button "Nánar" at bounding box center [314, 545] width 62 height 36
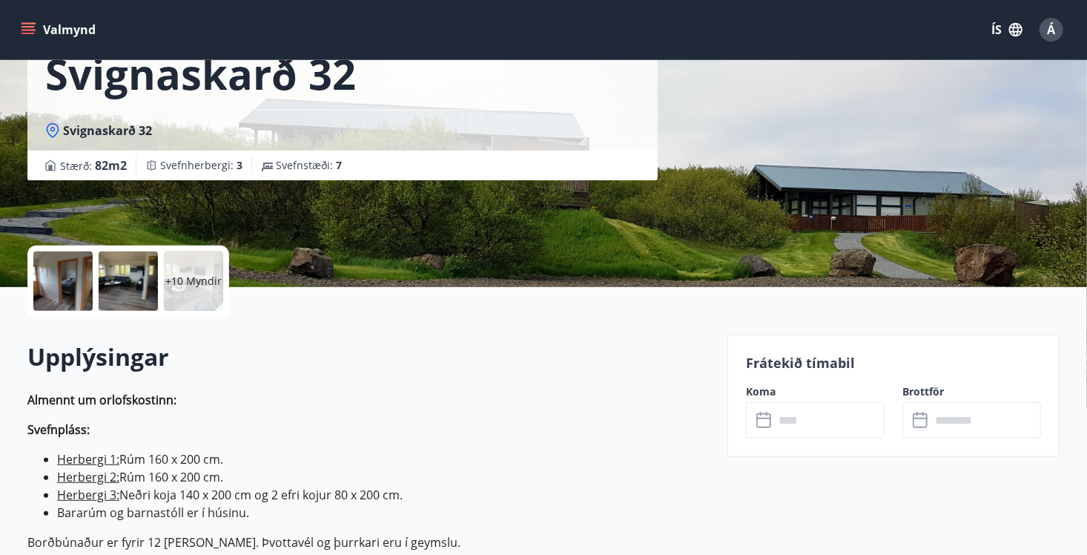
scroll to position [197, 0]
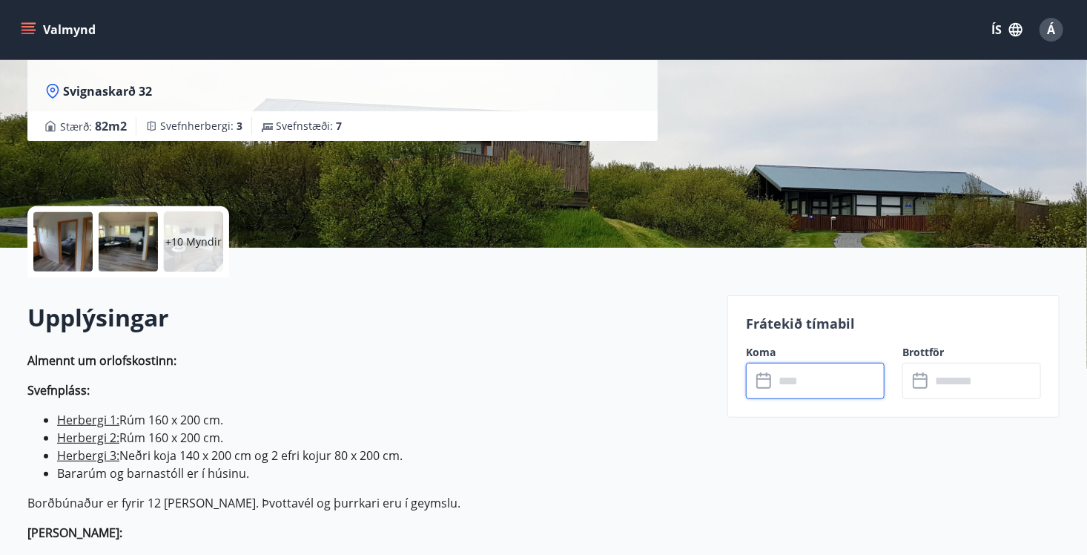
click at [776, 382] on input "text" at bounding box center [829, 381] width 111 height 36
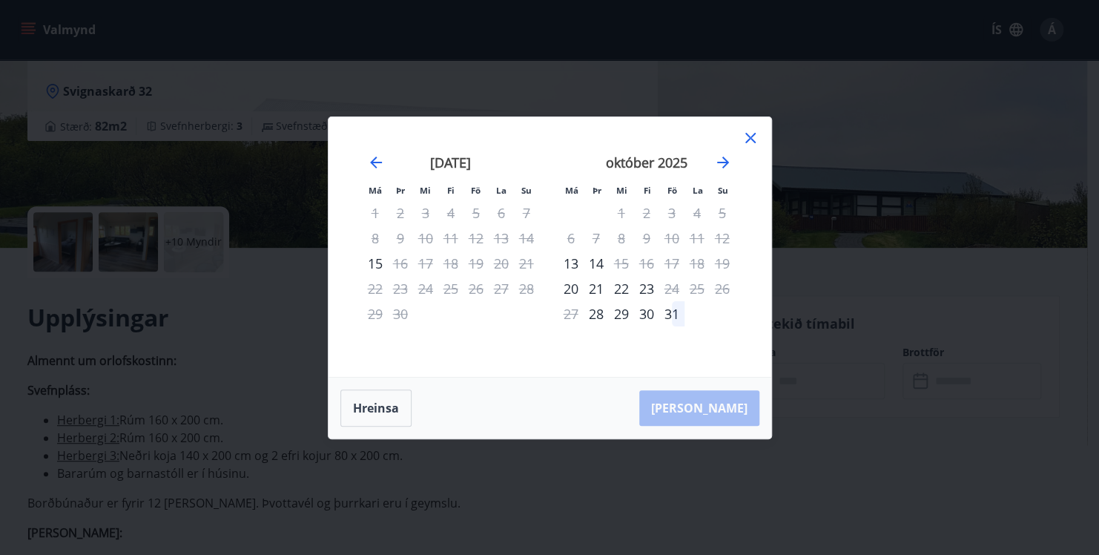
click at [751, 139] on icon at bounding box center [750, 138] width 10 height 10
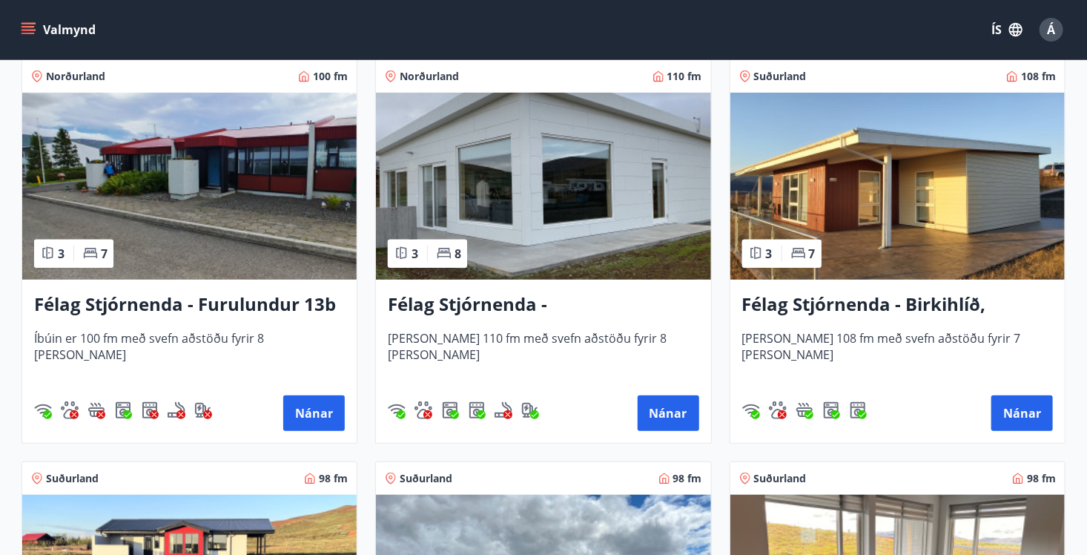
scroll to position [3135, 0]
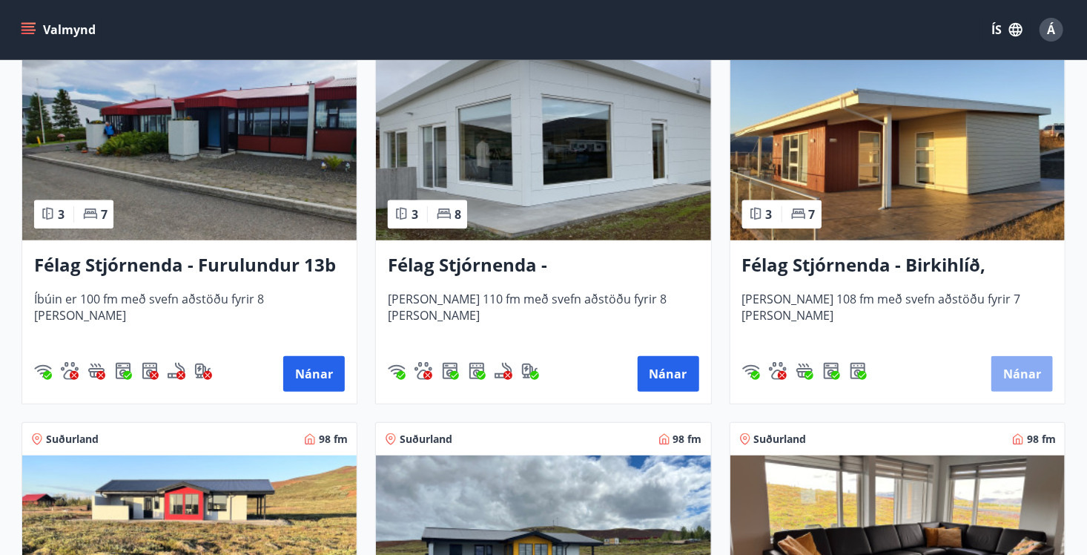
click at [1015, 384] on button "Nánar" at bounding box center [1023, 374] width 62 height 36
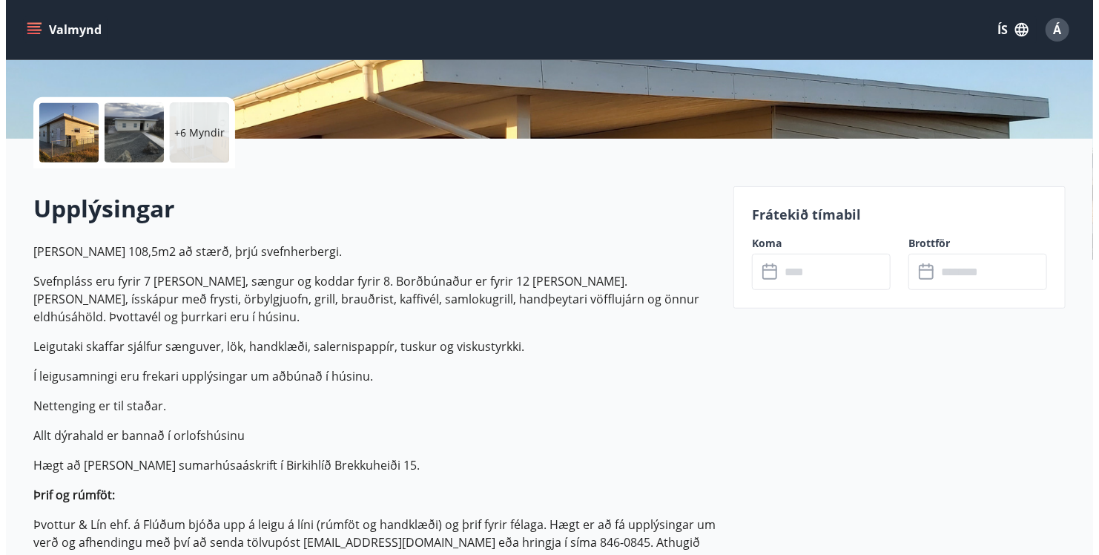
scroll to position [336, 0]
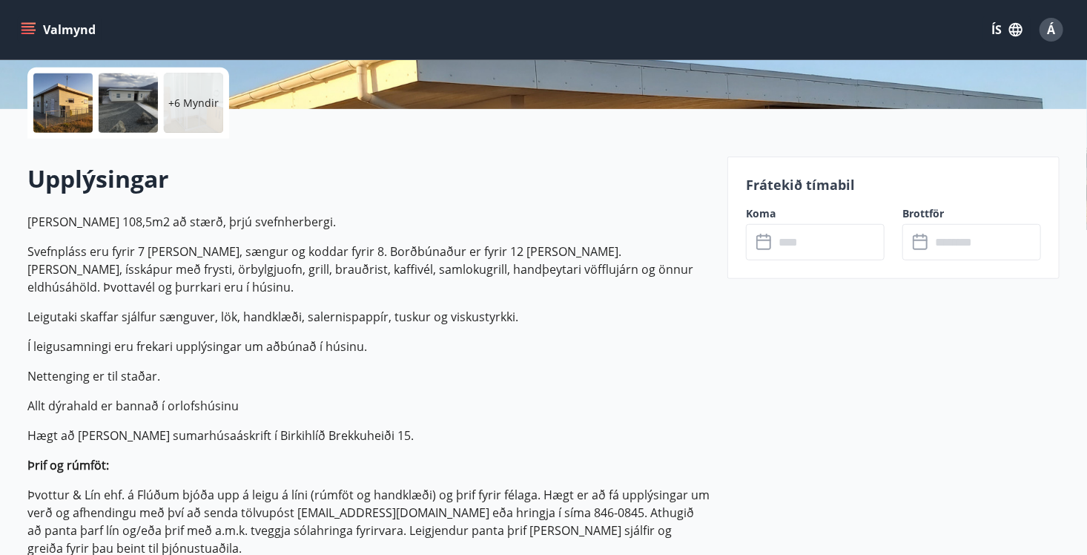
click at [765, 238] on icon at bounding box center [766, 243] width 18 height 18
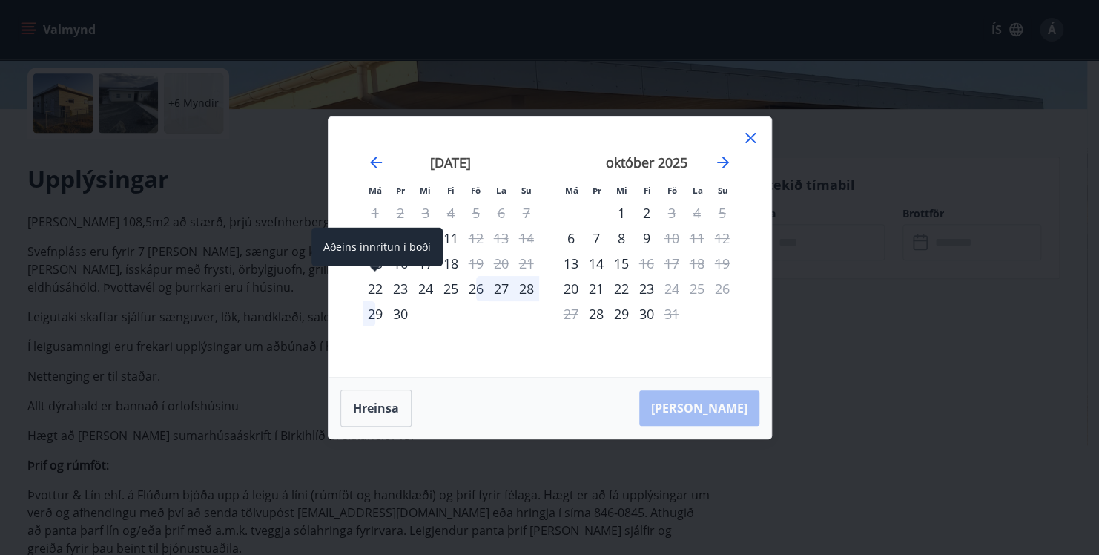
click at [378, 285] on div "22" at bounding box center [375, 288] width 25 height 25
click at [472, 290] on div "26" at bounding box center [476, 288] width 25 height 25
click at [375, 286] on div "22" at bounding box center [375, 288] width 25 height 25
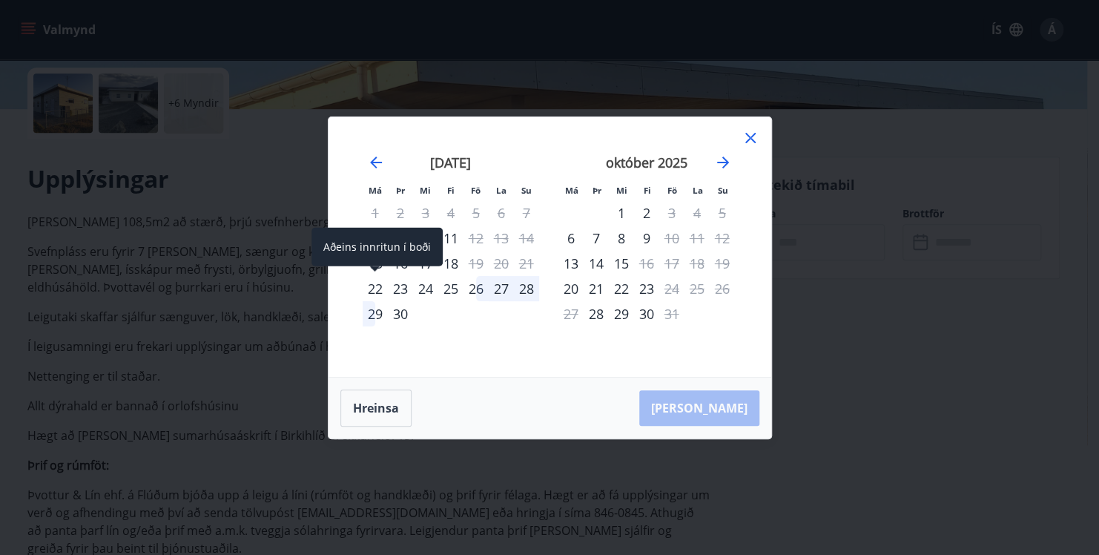
click at [375, 286] on div "22" at bounding box center [375, 288] width 25 height 25
click at [378, 257] on div "Aðeins innritun í boði" at bounding box center [377, 247] width 131 height 39
click at [378, 286] on div "22" at bounding box center [375, 288] width 25 height 25
click at [751, 134] on icon at bounding box center [751, 138] width 18 height 18
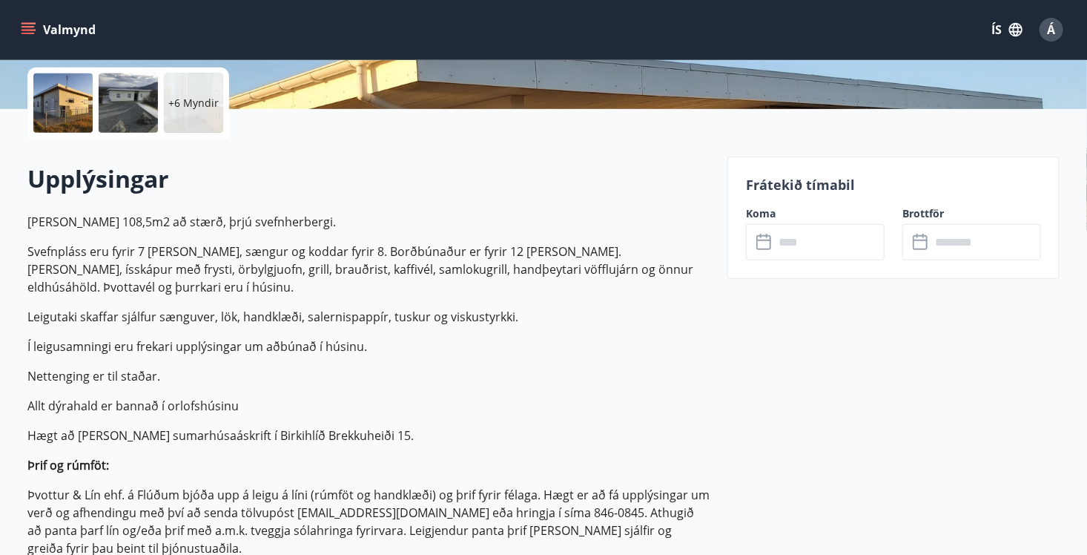
click at [204, 102] on p "+6 Myndir" at bounding box center [193, 103] width 50 height 15
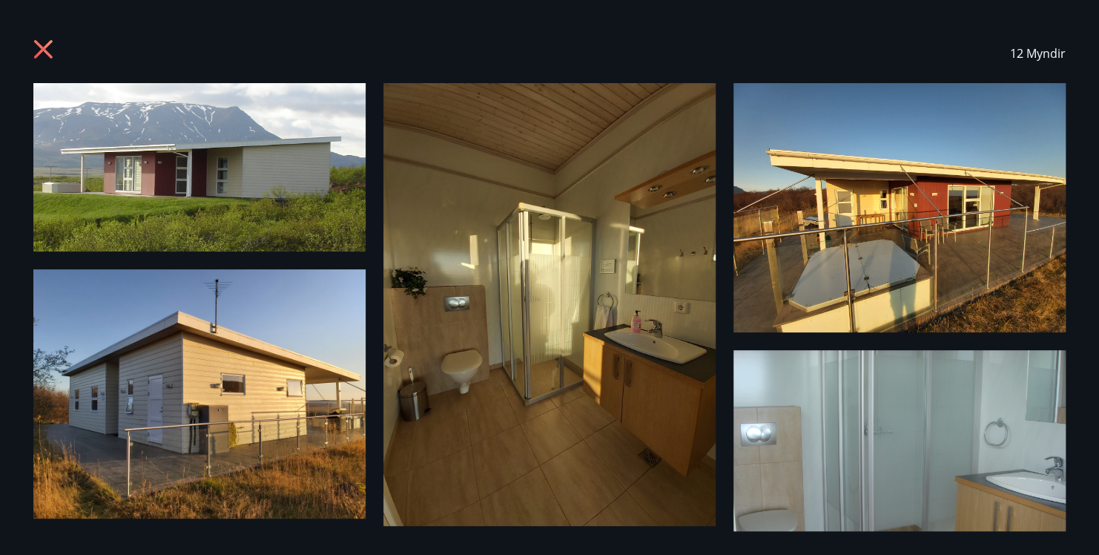
click at [941, 293] on img at bounding box center [900, 207] width 332 height 249
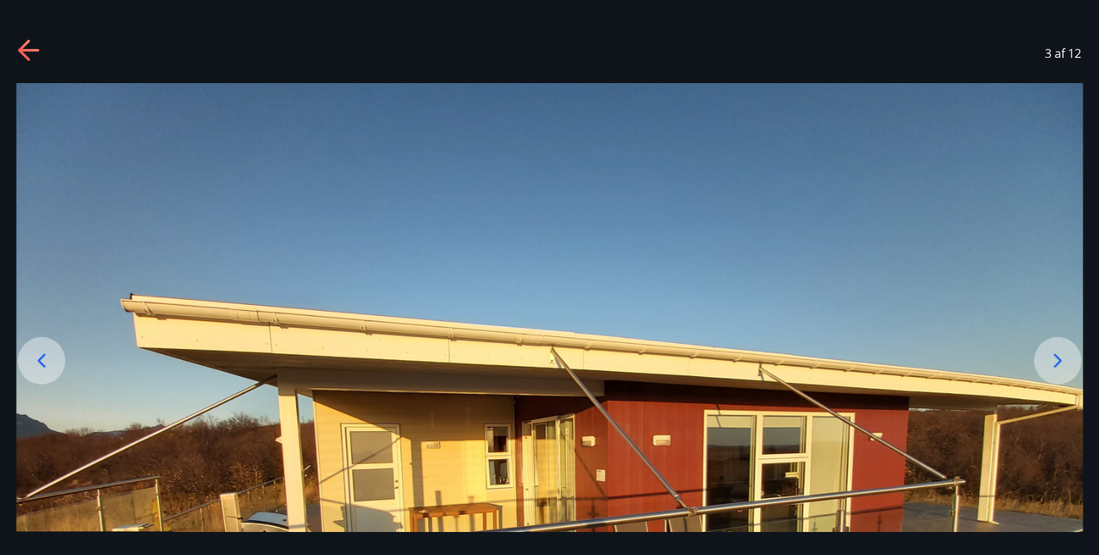
click at [1057, 359] on icon at bounding box center [1058, 361] width 24 height 24
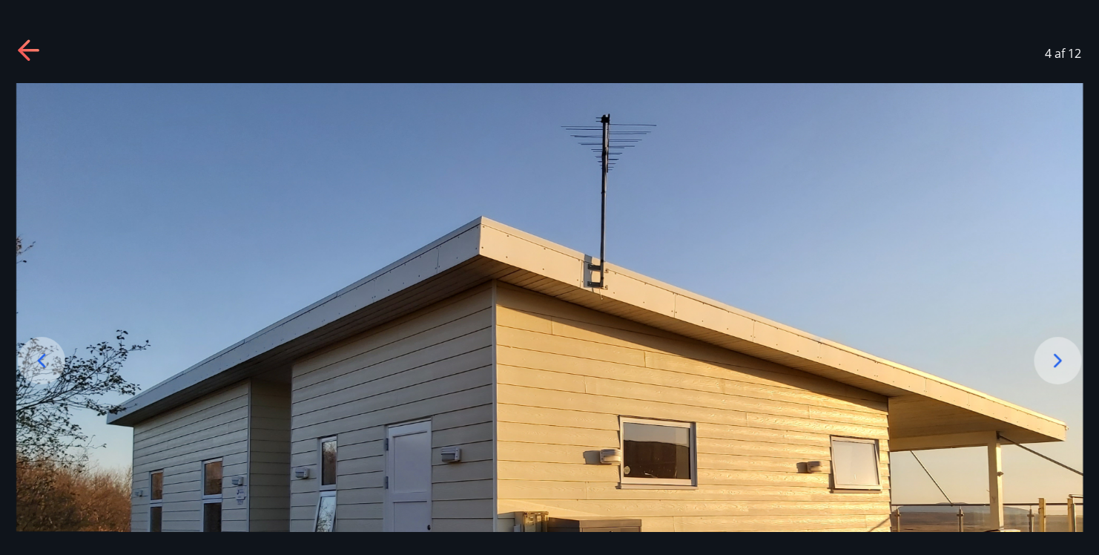
click at [1057, 359] on icon at bounding box center [1058, 361] width 24 height 24
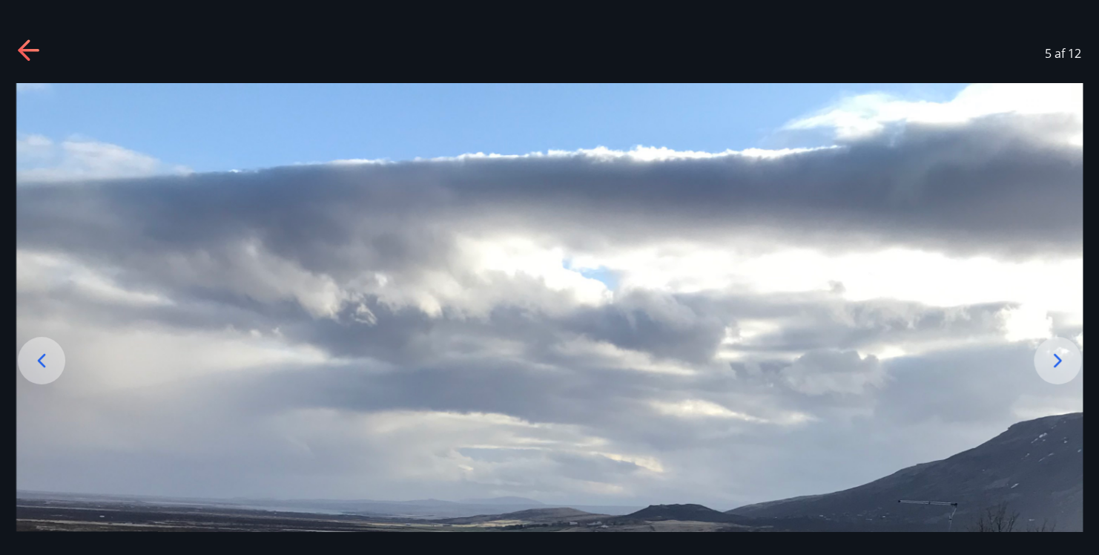
click at [1057, 359] on icon at bounding box center [1058, 361] width 24 height 24
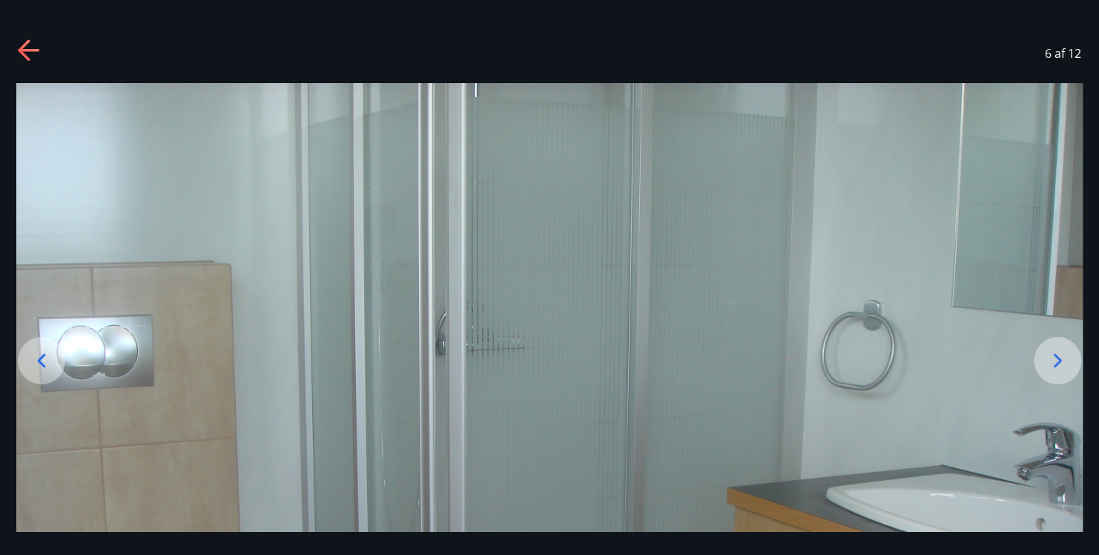
click at [1057, 359] on icon at bounding box center [1058, 361] width 24 height 24
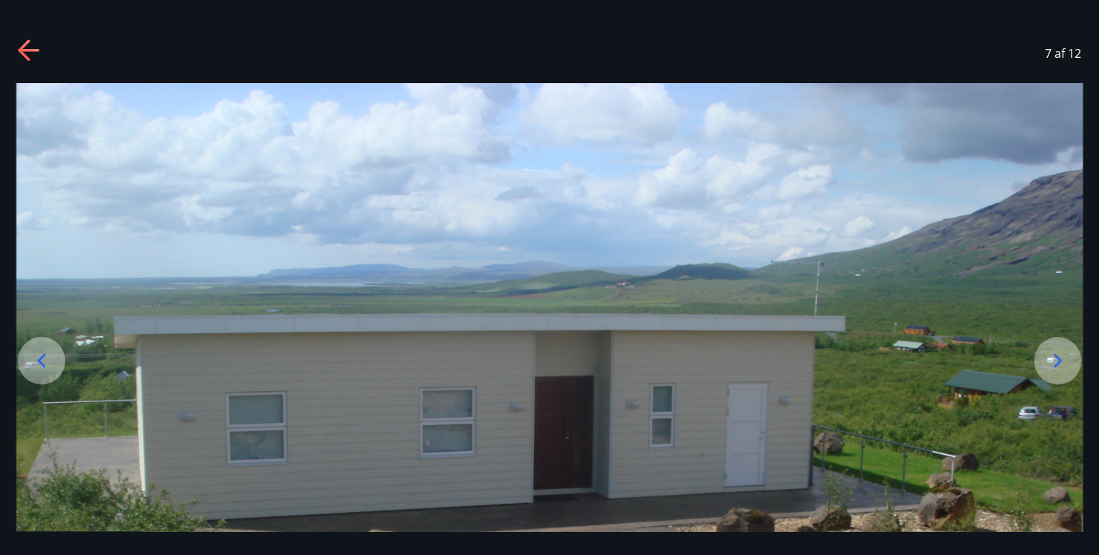
click at [1057, 359] on icon at bounding box center [1058, 361] width 24 height 24
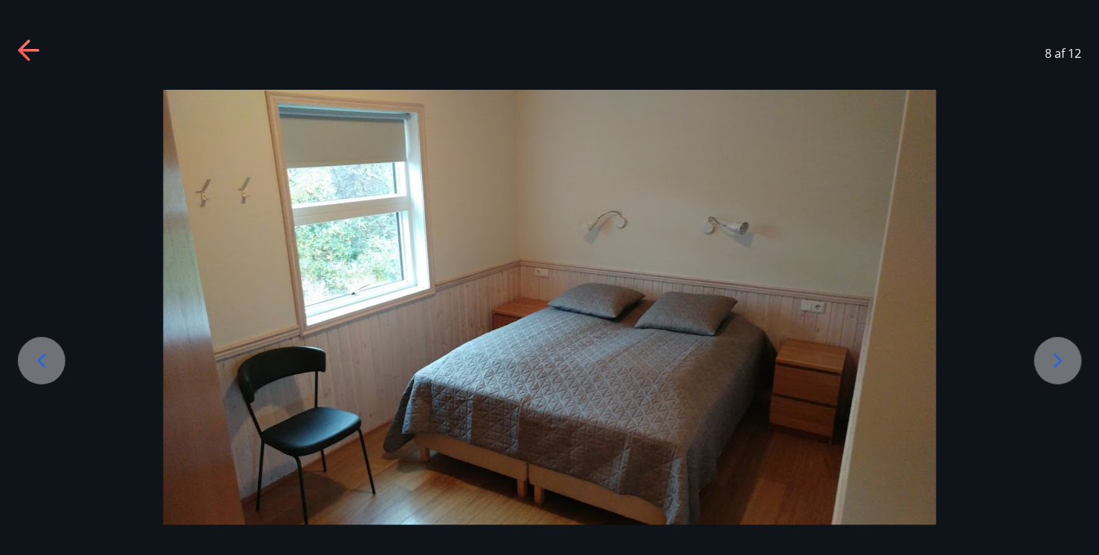
click at [1057, 359] on icon at bounding box center [1058, 361] width 24 height 24
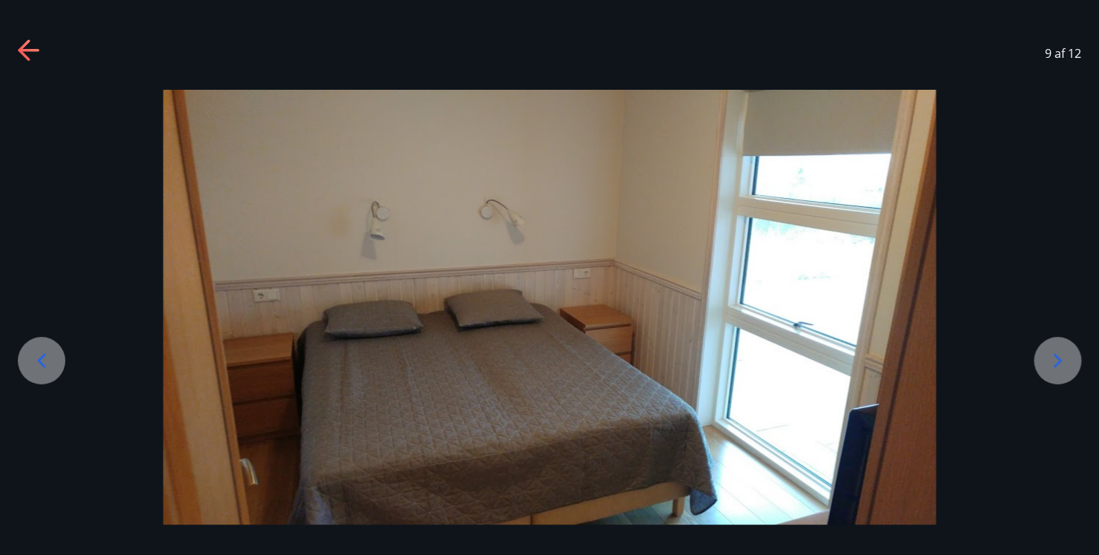
click at [1057, 359] on icon at bounding box center [1058, 361] width 24 height 24
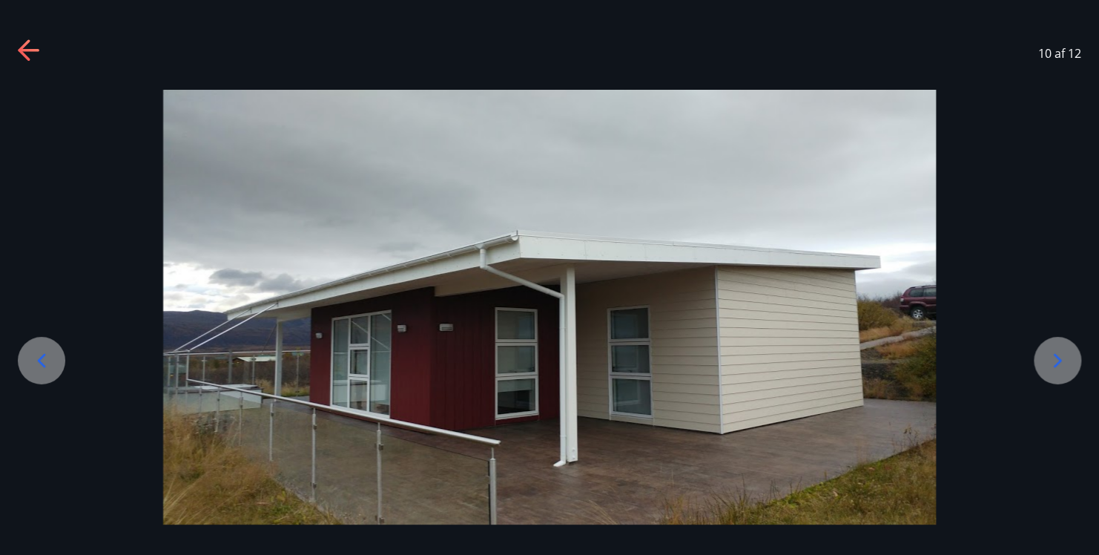
click at [1057, 359] on icon at bounding box center [1058, 361] width 24 height 24
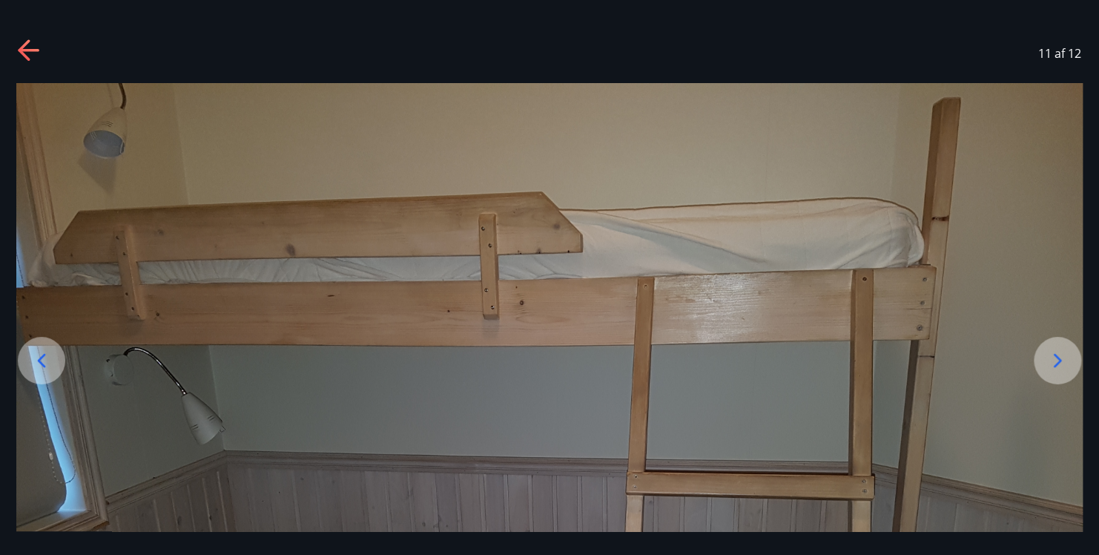
click at [1057, 359] on icon at bounding box center [1058, 361] width 24 height 24
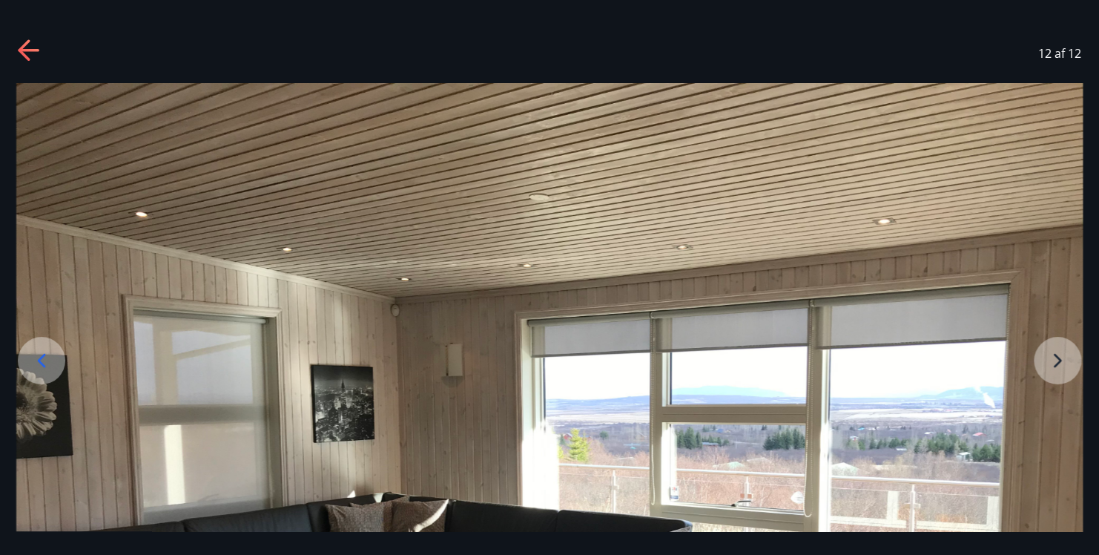
click at [1057, 359] on img at bounding box center [549, 483] width 1067 height 800
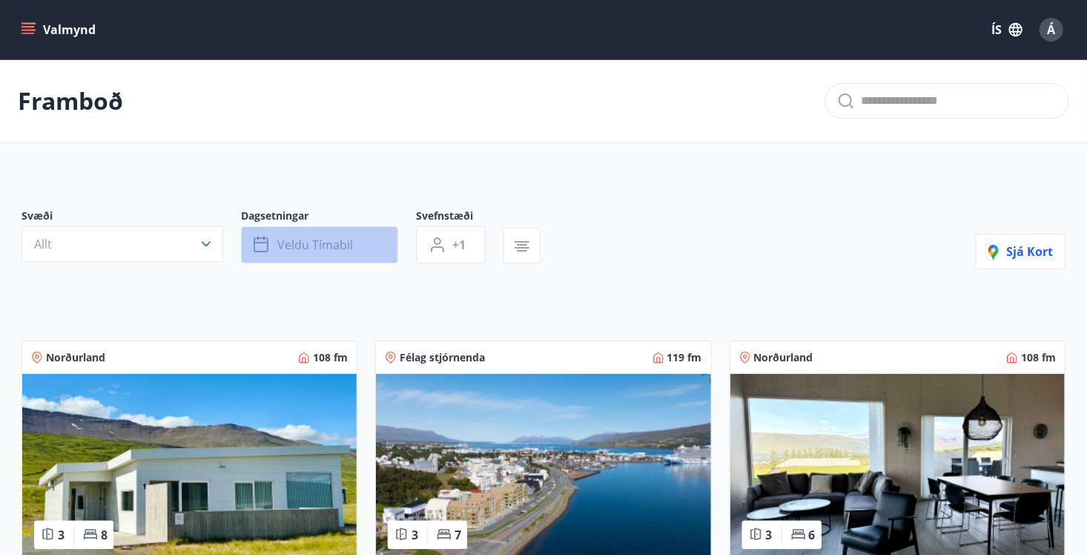
click at [257, 245] on icon "button" at bounding box center [263, 245] width 18 height 18
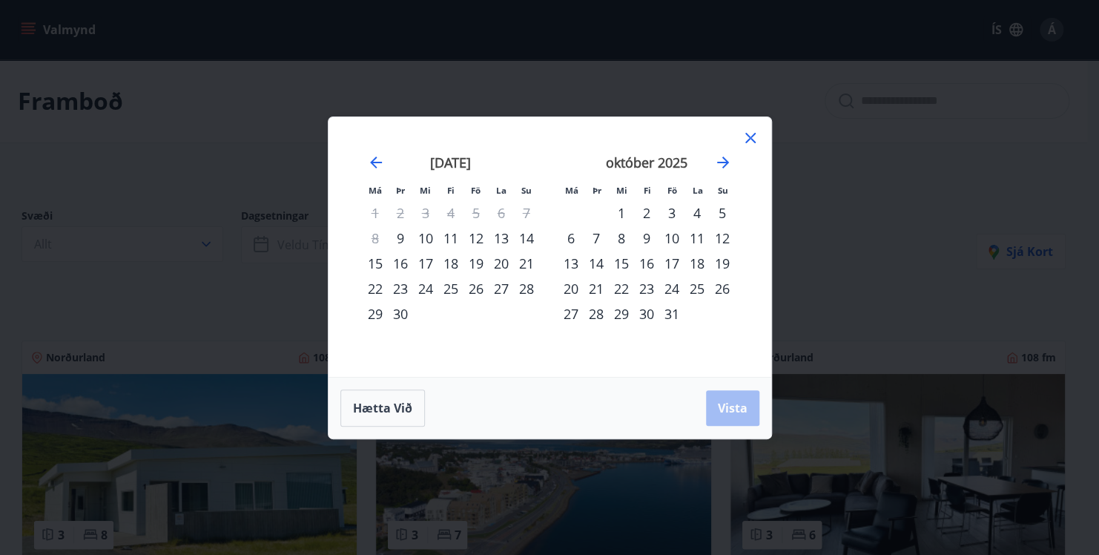
click at [375, 284] on div "22" at bounding box center [375, 288] width 25 height 25
click at [478, 285] on div "26" at bounding box center [476, 288] width 25 height 25
click at [719, 409] on span "Vista" at bounding box center [733, 408] width 30 height 16
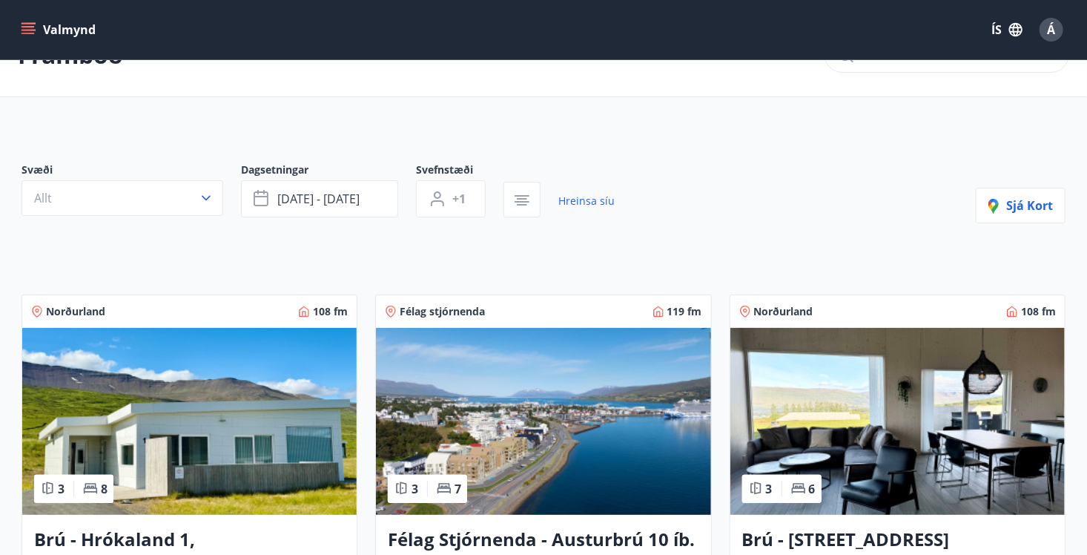
scroll to position [59, 0]
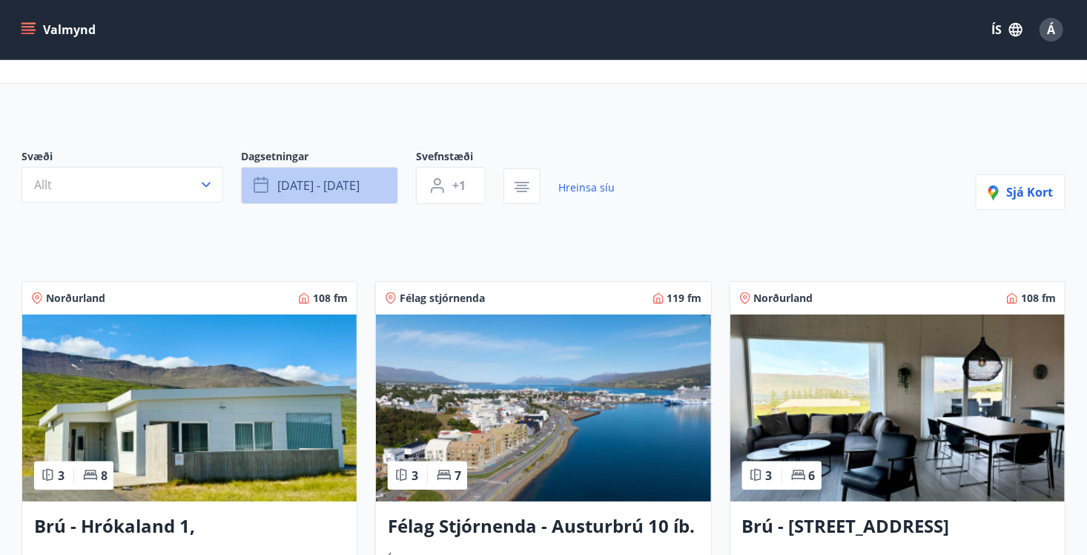
click at [283, 186] on span "sep 22 - sep 26" at bounding box center [318, 185] width 82 height 16
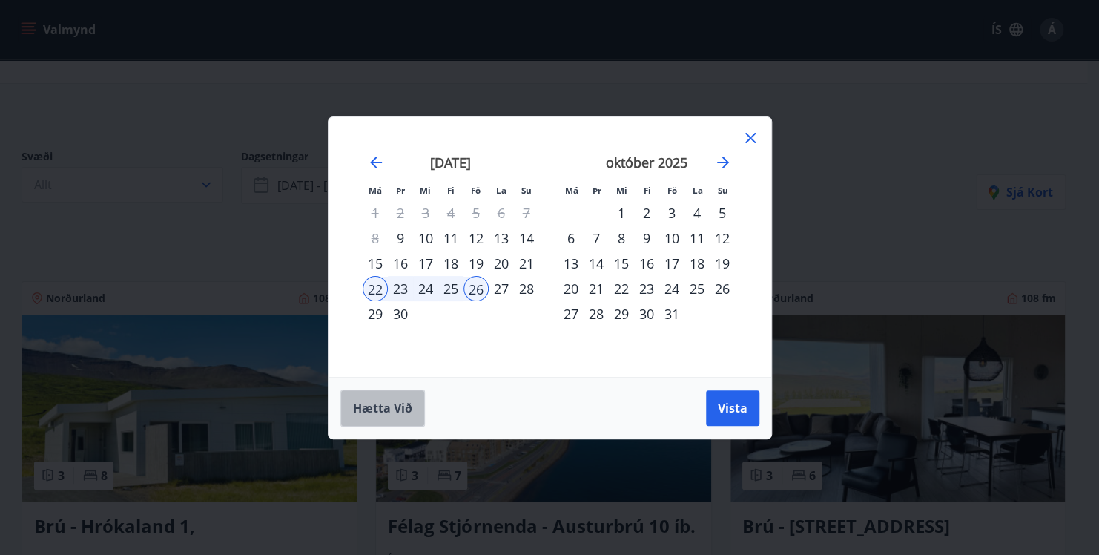
click at [395, 406] on span "Hætta við" at bounding box center [382, 408] width 59 height 16
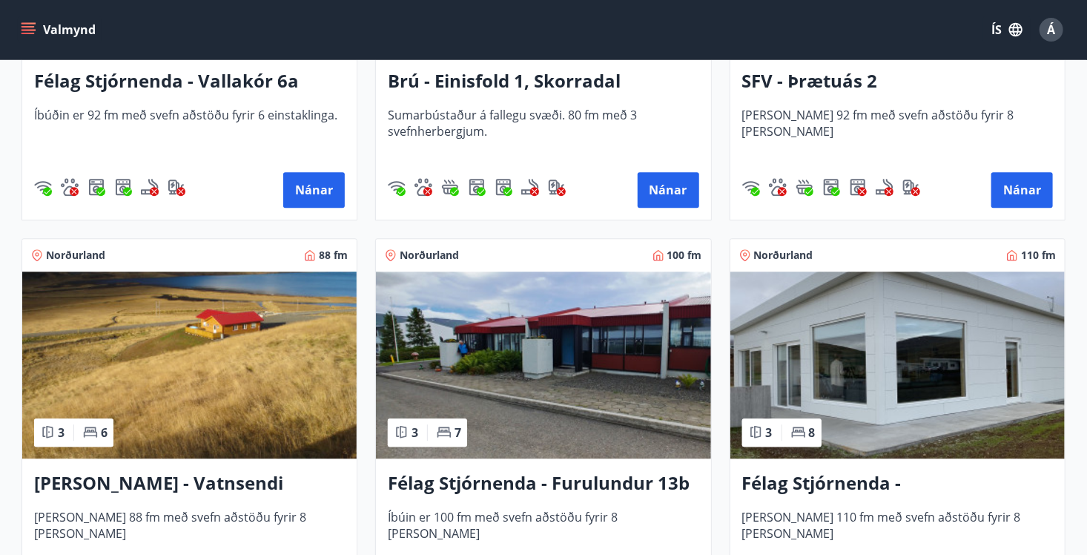
scroll to position [1789, 0]
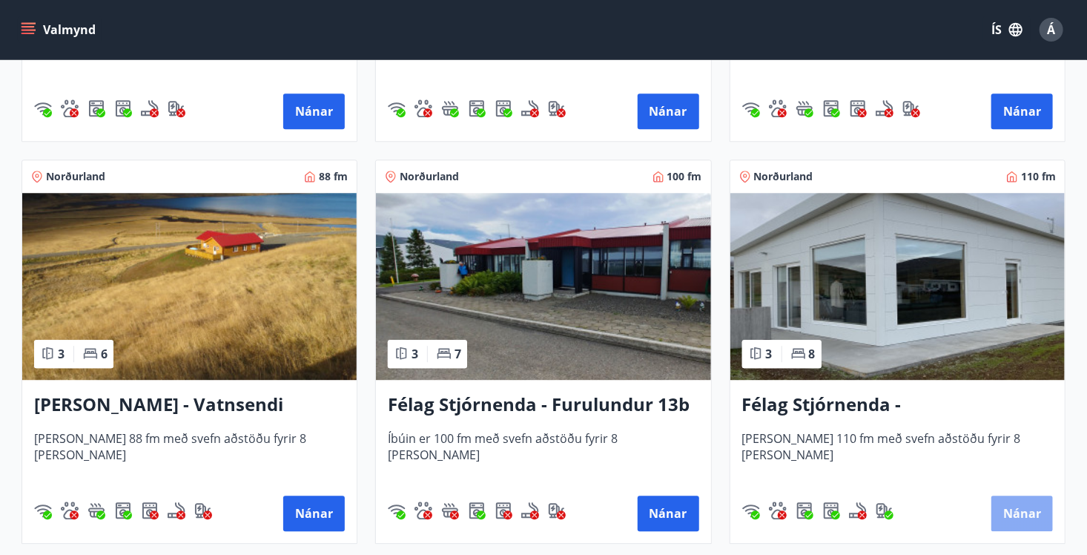
click at [1022, 514] on button "Nánar" at bounding box center [1023, 513] width 62 height 36
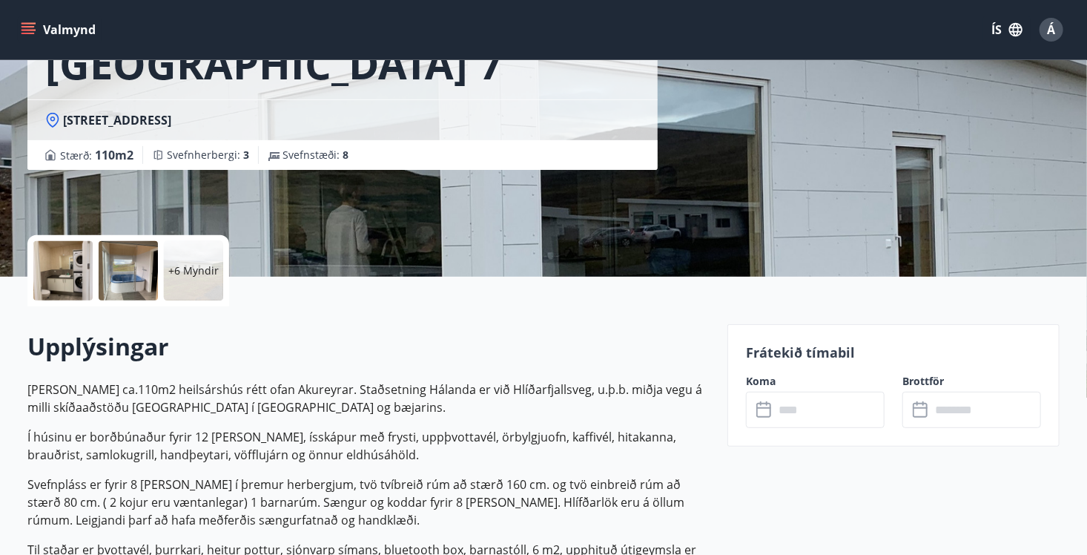
scroll to position [237, 0]
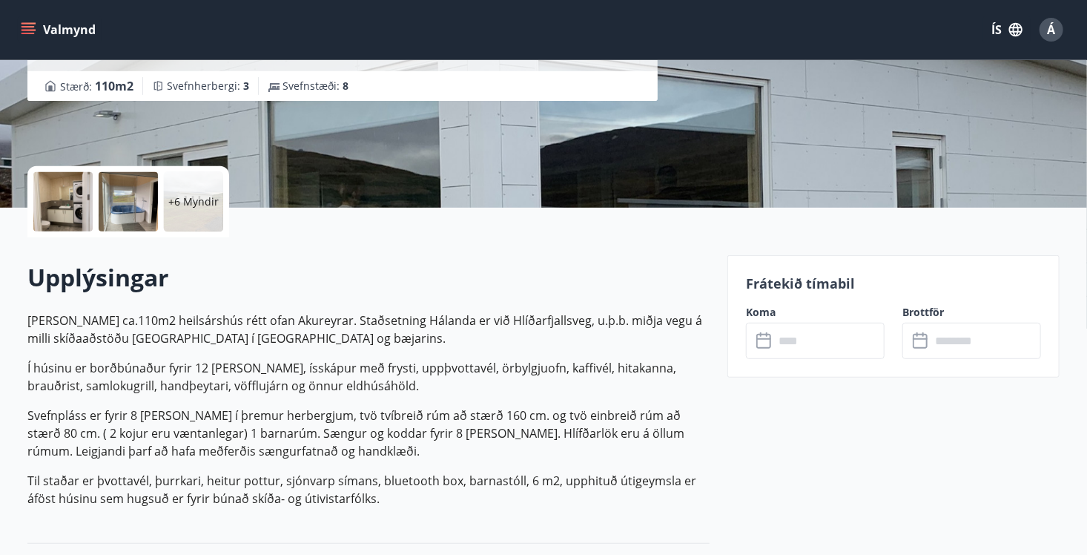
click at [763, 341] on icon at bounding box center [766, 341] width 18 height 18
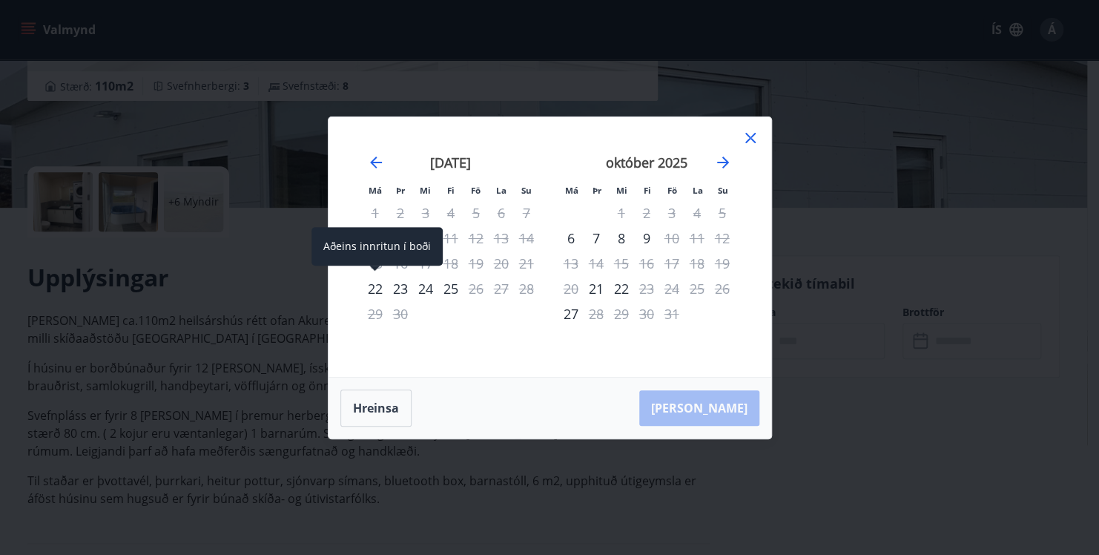
click at [375, 286] on div "22" at bounding box center [375, 288] width 25 height 25
click at [715, 411] on div "Hreinsa Taka Frá" at bounding box center [550, 408] width 443 height 61
click at [719, 409] on div "Hreinsa Taka Frá" at bounding box center [550, 408] width 443 height 61
click at [377, 258] on div "Aðeins innritun í boði" at bounding box center [377, 246] width 131 height 39
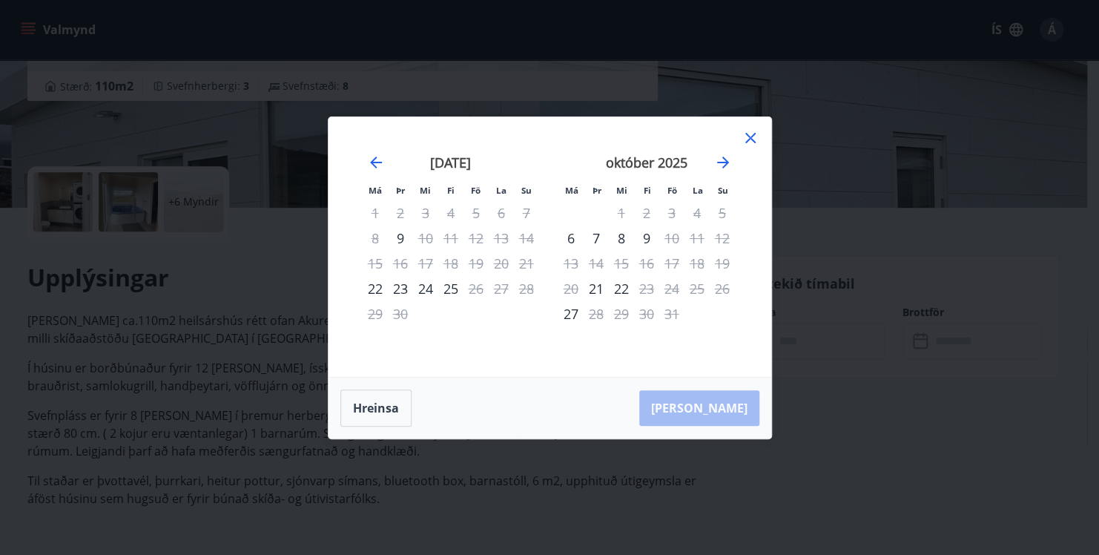
click at [733, 406] on div "Hreinsa Taka Frá" at bounding box center [550, 408] width 443 height 61
click at [746, 140] on icon at bounding box center [750, 138] width 10 height 10
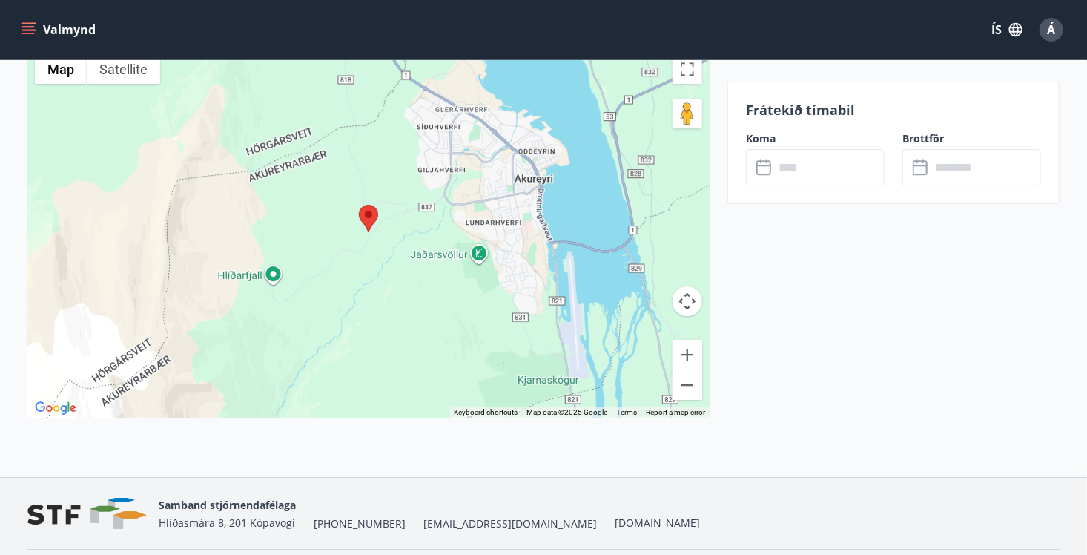
scroll to position [2221, 0]
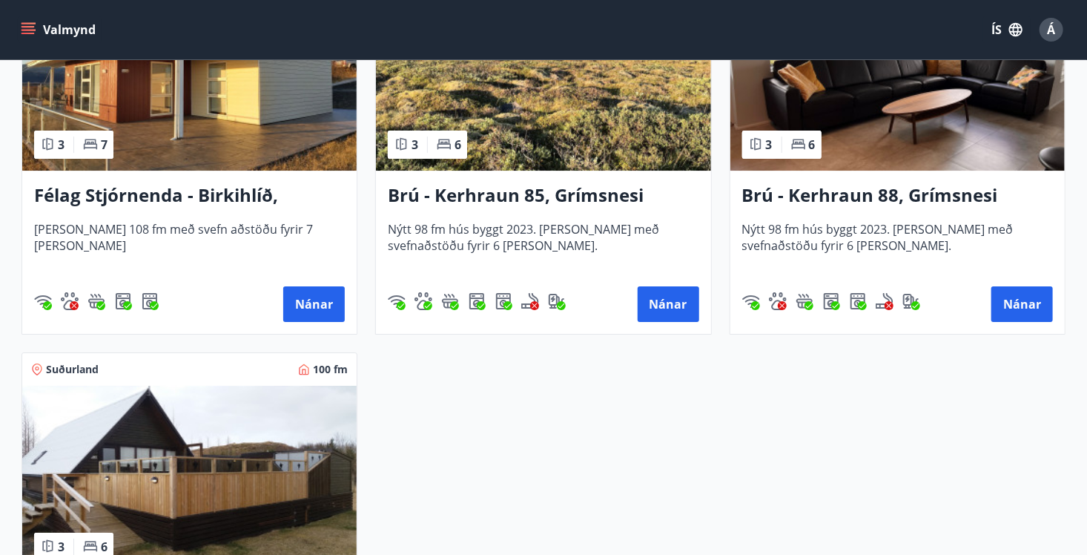
scroll to position [2724, 0]
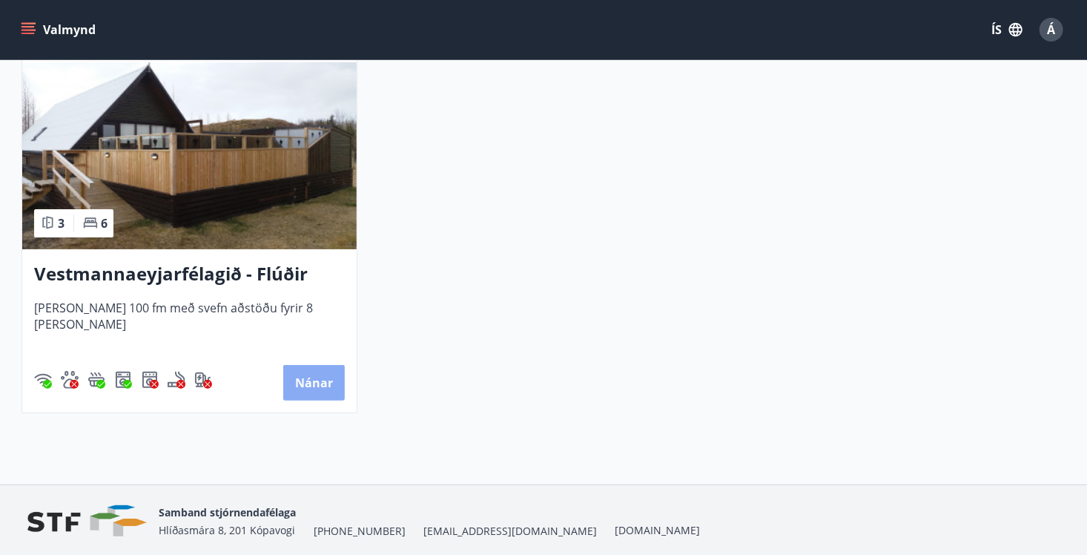
click at [309, 383] on button "Nánar" at bounding box center [314, 383] width 62 height 36
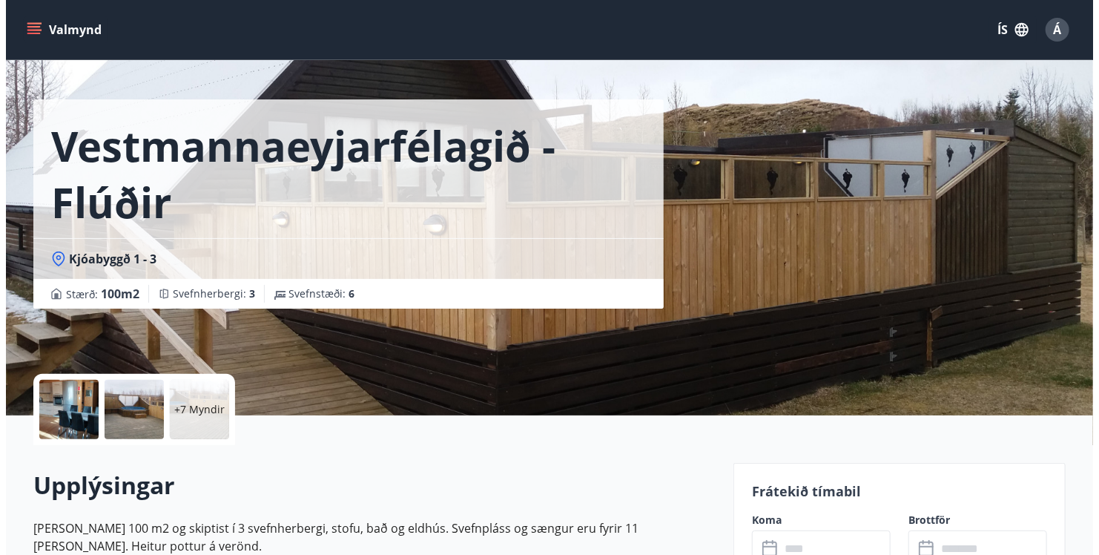
scroll to position [59, 0]
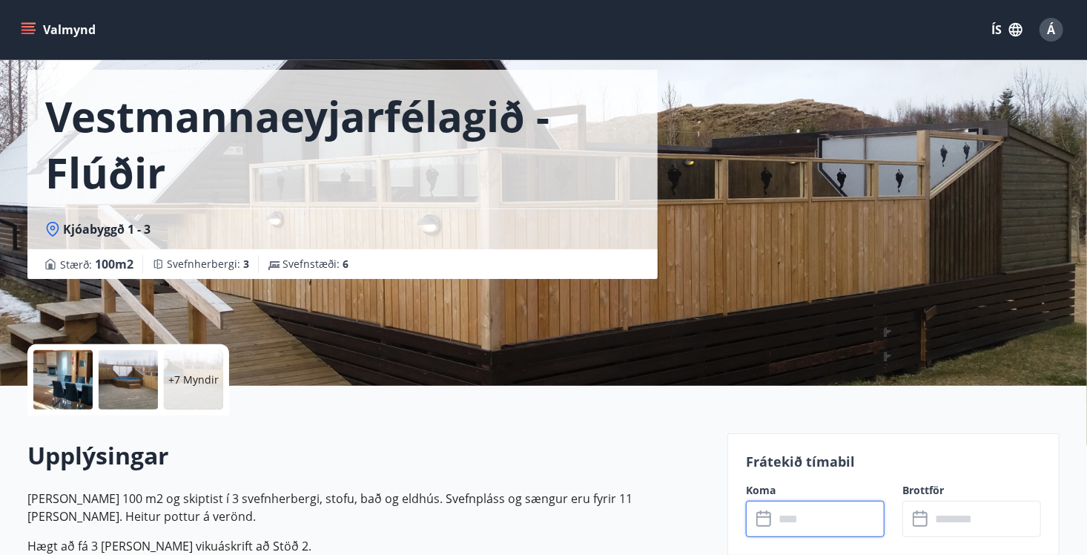
click at [778, 520] on input "text" at bounding box center [829, 519] width 111 height 36
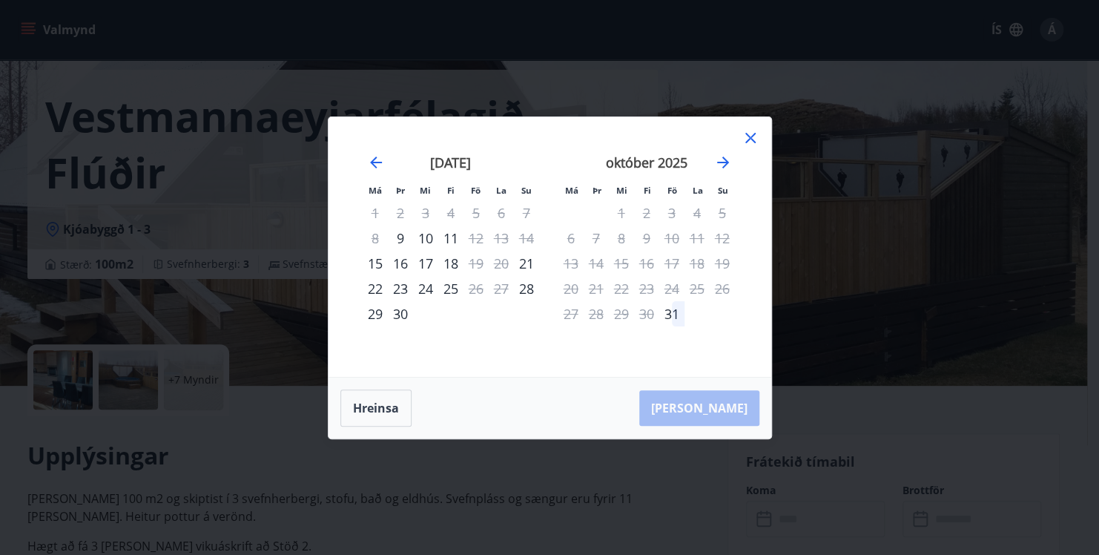
click at [751, 136] on icon at bounding box center [750, 138] width 10 height 10
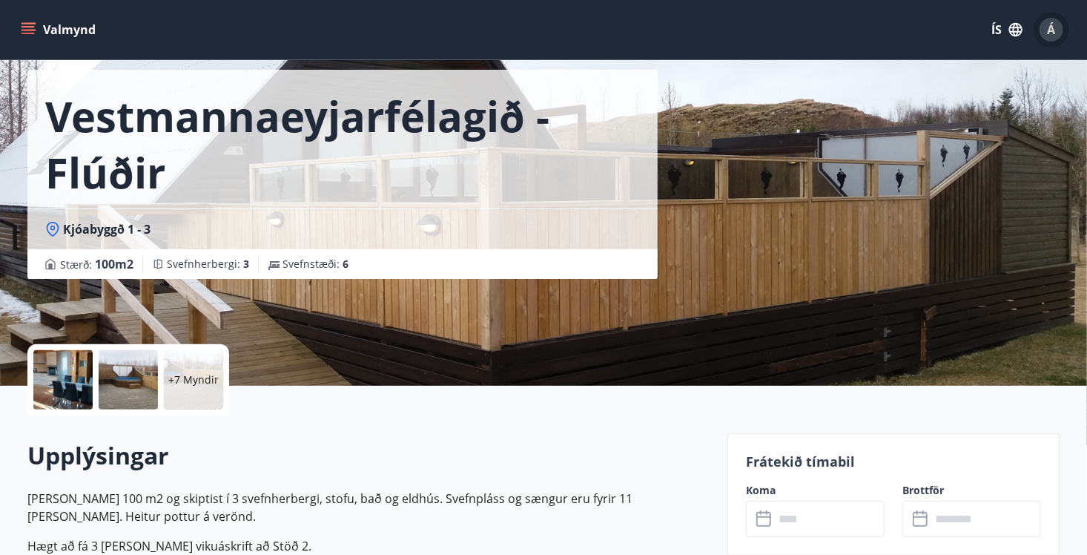
click at [1048, 27] on span "Á" at bounding box center [1052, 30] width 8 height 16
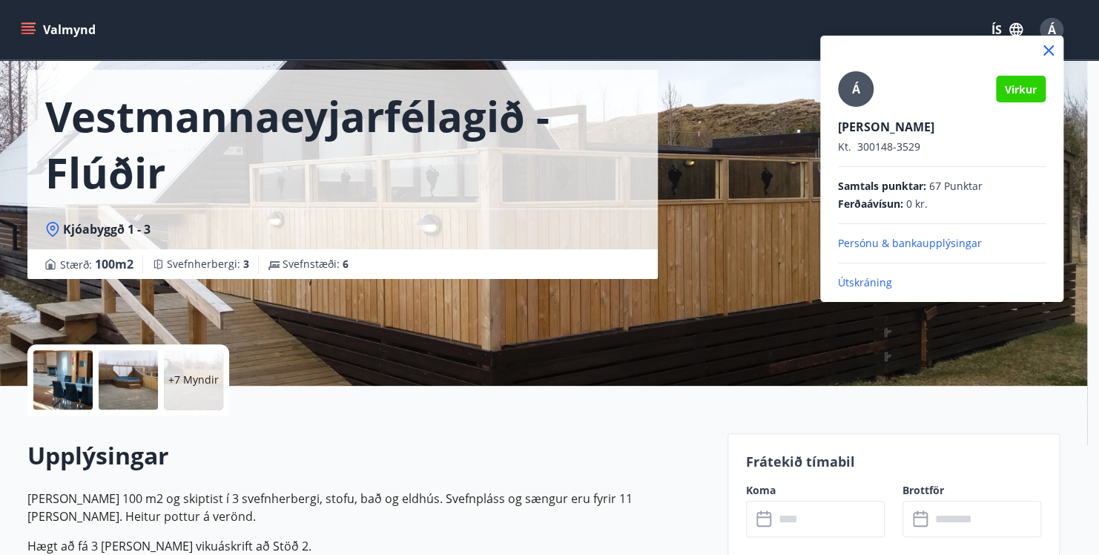
click at [881, 282] on p "Útskráning" at bounding box center [942, 282] width 208 height 15
